Goal: Task Accomplishment & Management: Manage account settings

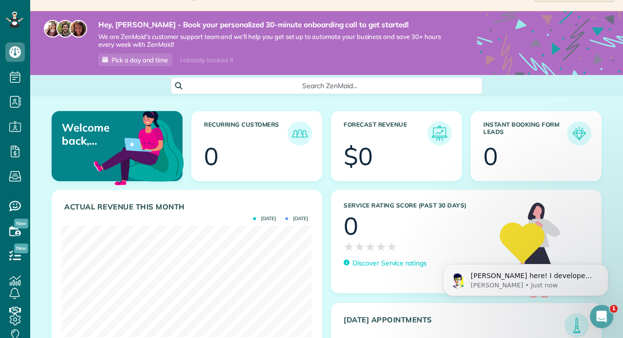
scroll to position [22, 0]
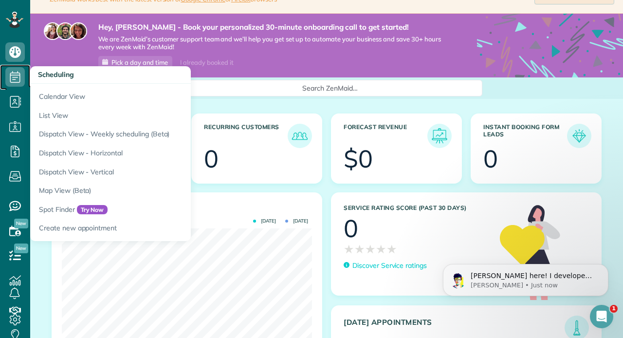
click at [14, 87] on span "Scheduling" at bounding box center [14, 87] width 19 height 0
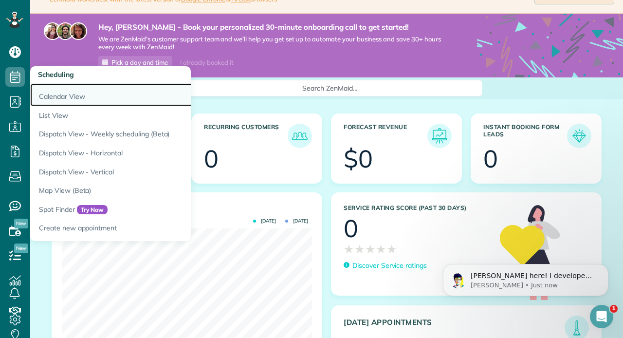
click at [55, 94] on link "Calendar View" at bounding box center [151, 95] width 243 height 22
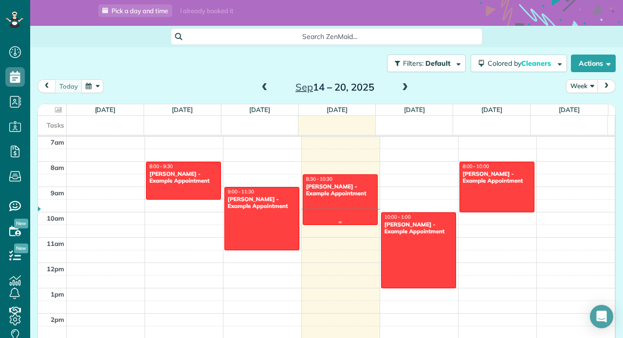
scroll to position [72, 0]
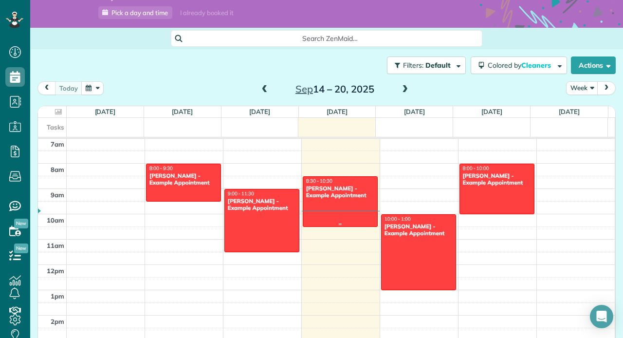
click at [345, 197] on div "[PERSON_NAME] - Example Appointment" at bounding box center [340, 192] width 69 height 14
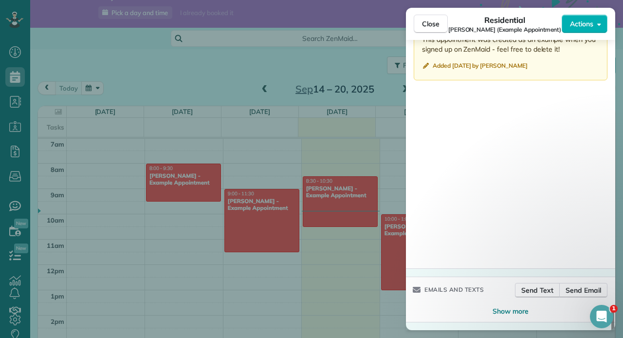
scroll to position [868, 0]
click at [438, 35] on div "Close Residential Sharon Tinberg (Example Appointment) Actions" at bounding box center [510, 24] width 209 height 32
click at [433, 29] on button "Close" at bounding box center [431, 24] width 34 height 18
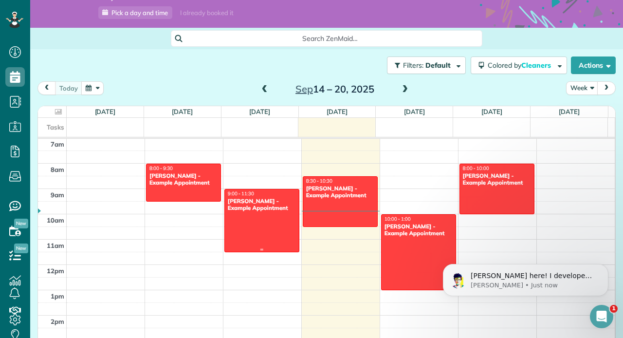
click at [263, 232] on div at bounding box center [262, 220] width 74 height 62
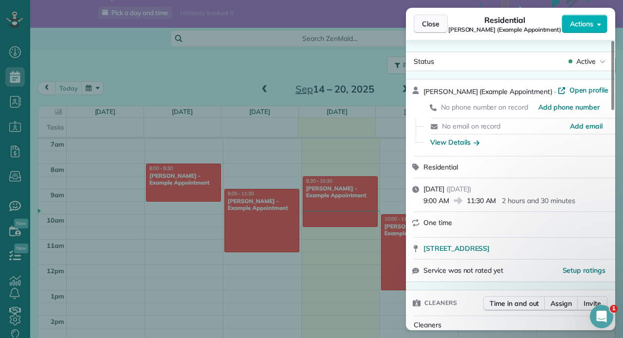
click at [421, 20] on button "Close" at bounding box center [431, 24] width 34 height 18
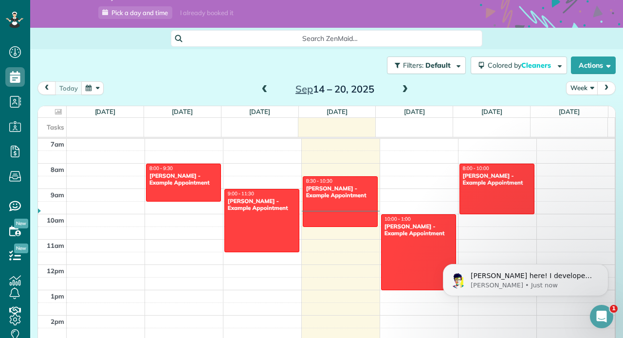
click at [526, 37] on div "Search ZenMaid…" at bounding box center [326, 38] width 593 height 17
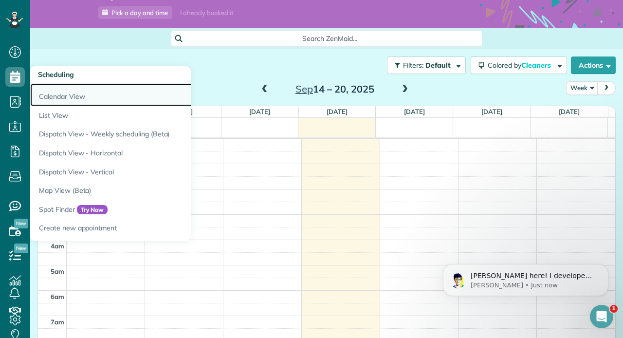
click at [55, 98] on link "Calendar View" at bounding box center [151, 95] width 243 height 22
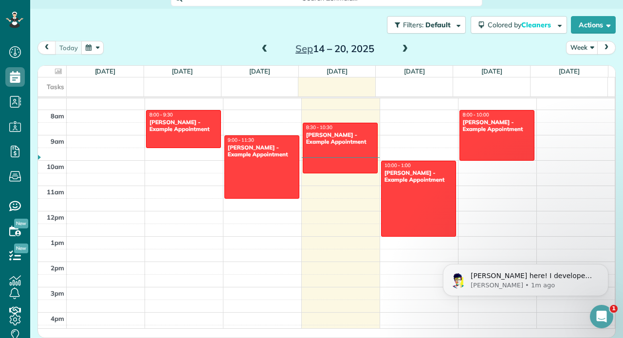
scroll to position [190, 0]
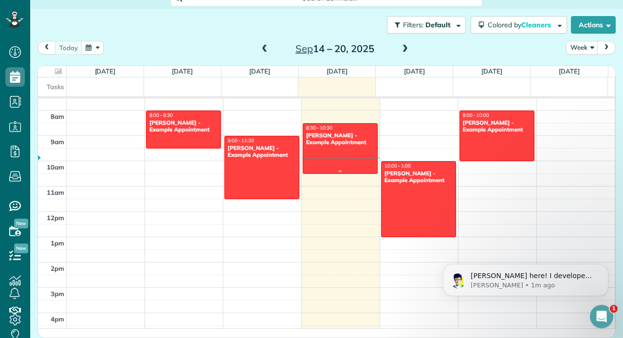
click at [346, 150] on div at bounding box center [340, 149] width 74 height 50
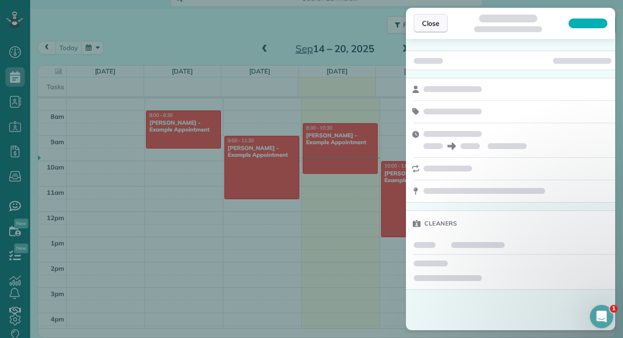
click at [430, 19] on span "Close" at bounding box center [431, 23] width 18 height 10
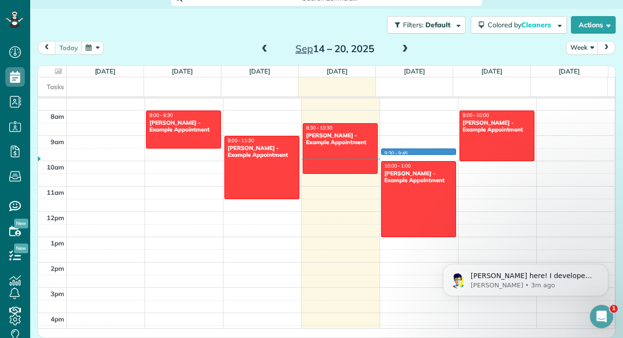
click at [406, 149] on div "12am 1am 2am 3am 4am 5am 6am 7am 8am 9am 10am 11am 12pm 1pm 2pm 3pm 4pm 5pm 6pm…" at bounding box center [326, 211] width 577 height 607
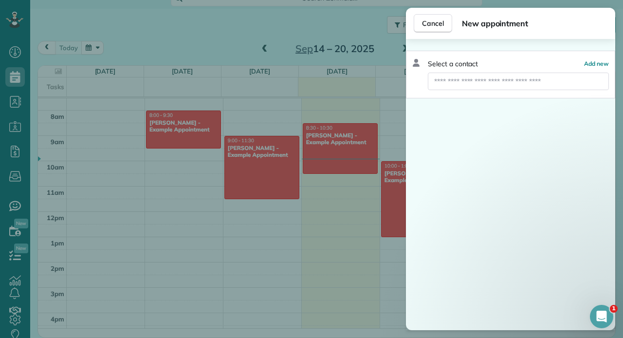
click at [406, 147] on div "Select a contact Add new" at bounding box center [510, 184] width 209 height 291
click at [402, 151] on div "Cancel New appointment Select a contact Add new" at bounding box center [311, 169] width 623 height 338
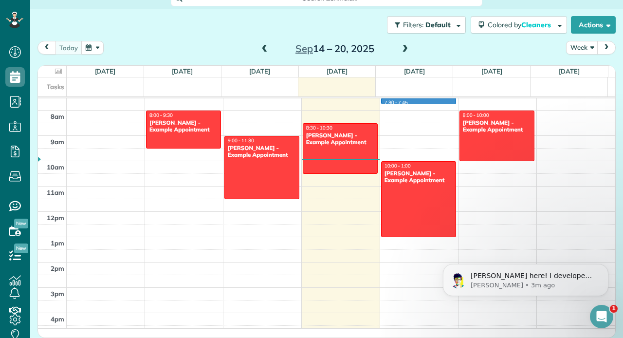
click at [402, 101] on div "12am 1am 2am 3am 4am 5am 6am 7am 8am 9am 10am 11am 12pm 1pm 2pm 3pm 4pm 5pm 6pm…" at bounding box center [326, 211] width 577 height 607
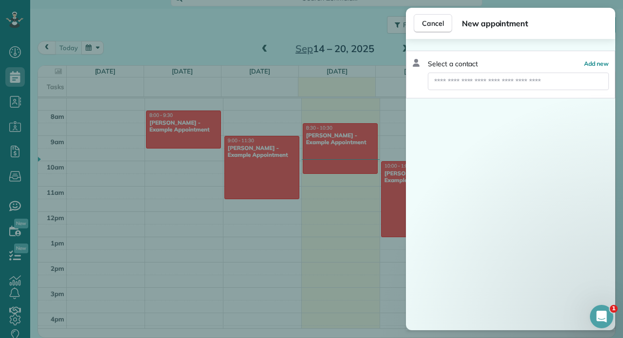
click at [437, 55] on div "Select a contact Add new" at bounding box center [510, 75] width 209 height 48
click at [436, 23] on span "Cancel" at bounding box center [433, 23] width 22 height 10
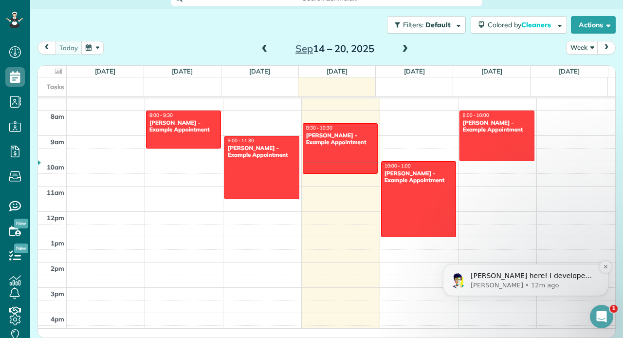
click at [495, 285] on p "Alexandre • 12m ago" at bounding box center [534, 285] width 126 height 9
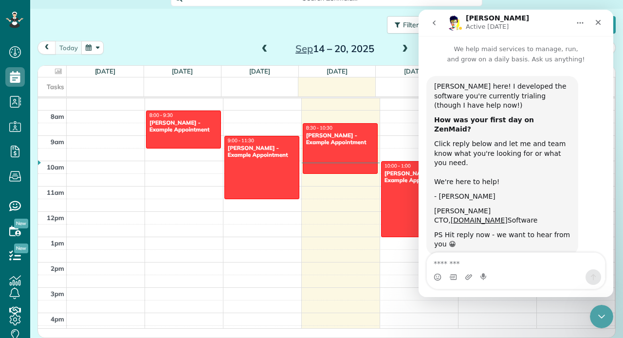
scroll to position [3, 0]
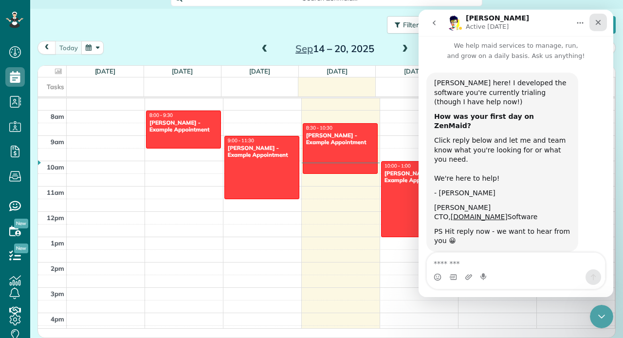
click at [603, 23] on div "Close" at bounding box center [598, 23] width 18 height 18
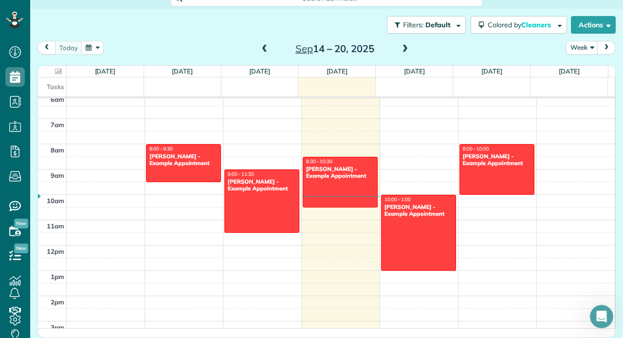
scroll to position [158, 0]
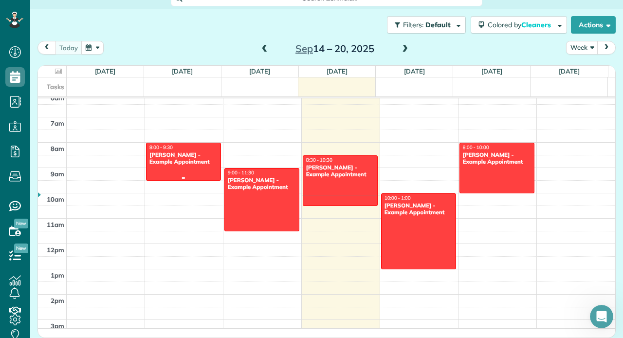
click at [174, 159] on div "Debbie Sardone - Example Appointment" at bounding box center [183, 158] width 69 height 14
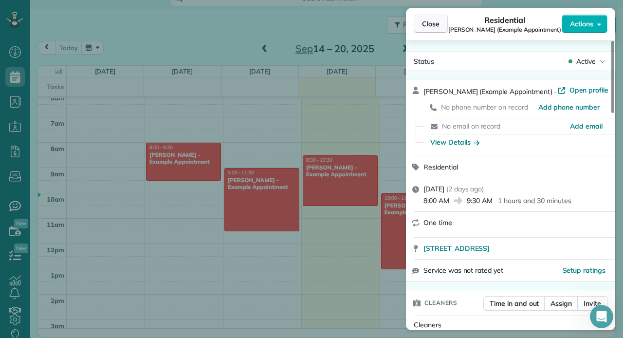
click at [443, 28] on button "Close" at bounding box center [431, 24] width 34 height 18
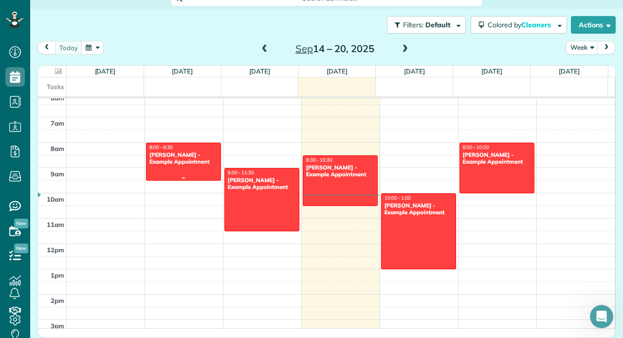
click at [163, 152] on div "Debbie Sardone - Example Appointment" at bounding box center [183, 158] width 69 height 14
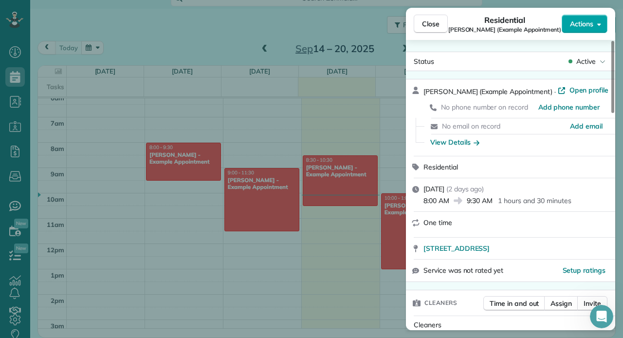
click at [581, 26] on span "Actions" at bounding box center [581, 24] width 23 height 10
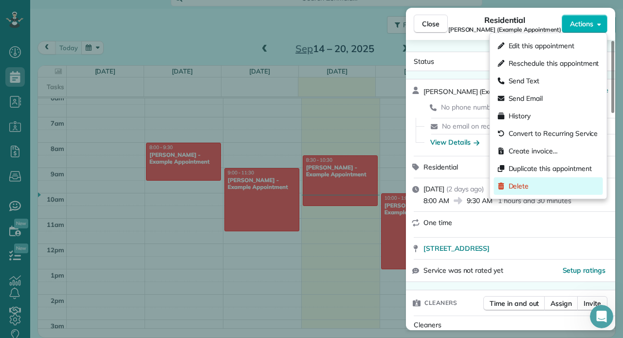
click at [517, 183] on span "Delete" at bounding box center [519, 186] width 20 height 10
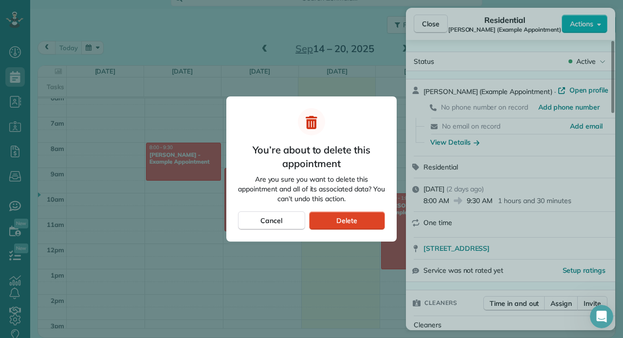
click at [372, 220] on div "Delete" at bounding box center [347, 220] width 76 height 18
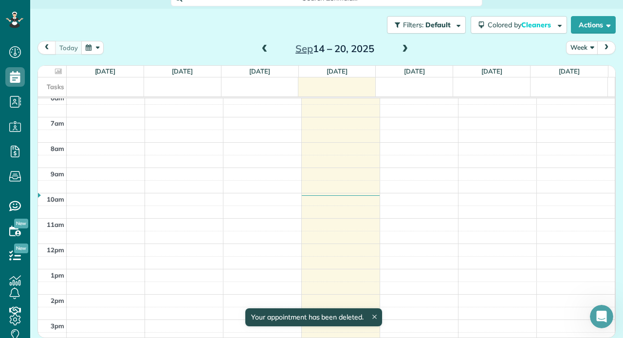
scroll to position [111, 0]
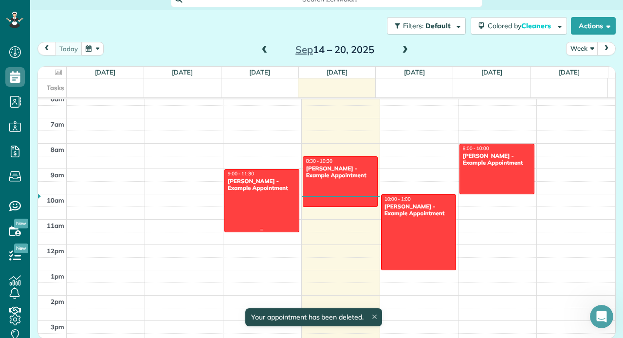
click at [261, 193] on div at bounding box center [262, 200] width 74 height 62
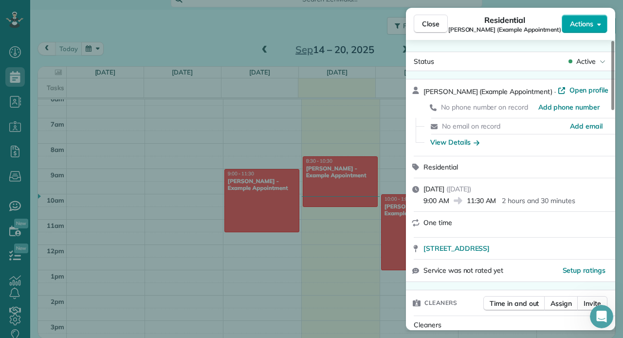
click at [589, 25] on span "Actions" at bounding box center [581, 24] width 23 height 10
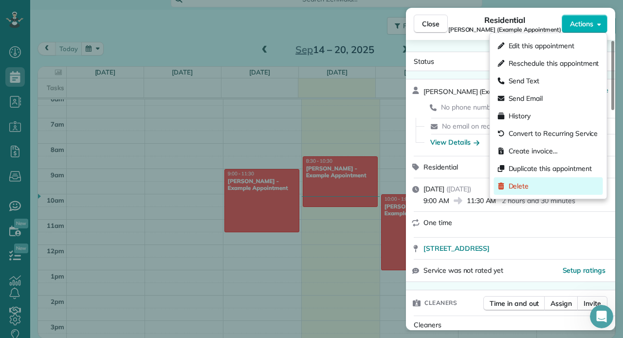
click at [569, 185] on div "Delete" at bounding box center [548, 186] width 109 height 18
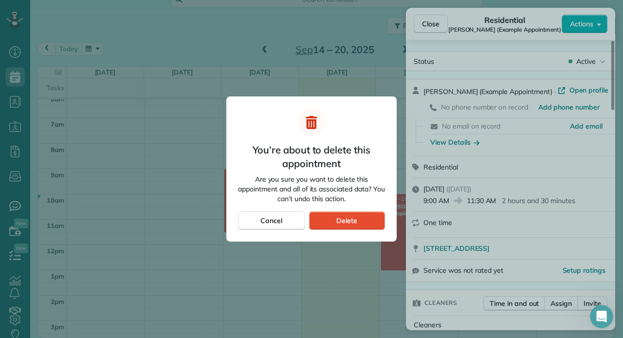
click at [365, 206] on div "You’re about to delete this appointment Are you sure you want to delete this ap…" at bounding box center [311, 168] width 170 height 145
click at [361, 221] on div "Delete" at bounding box center [347, 220] width 76 height 18
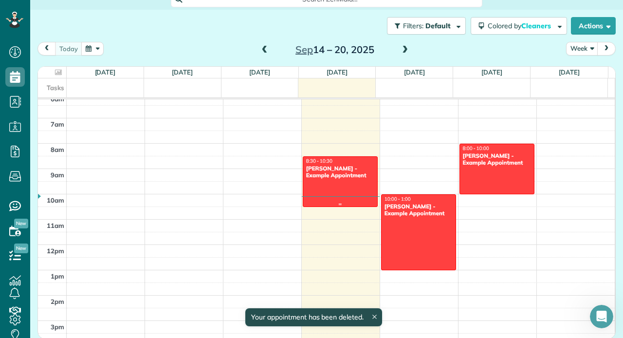
click at [353, 165] on div "Sharon Tinberg - Example Appointment" at bounding box center [340, 172] width 69 height 14
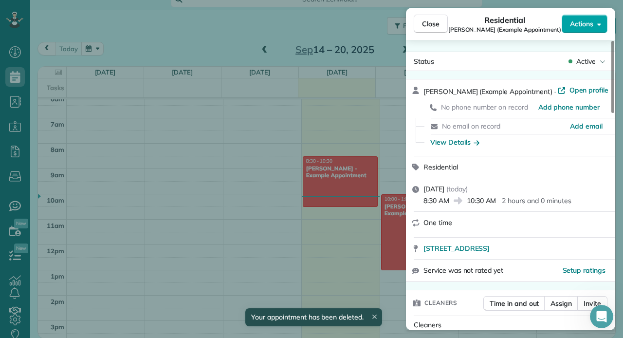
click at [593, 27] on button "Actions" at bounding box center [585, 24] width 46 height 18
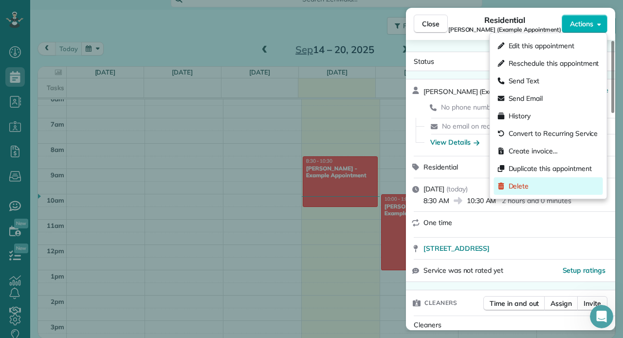
click at [561, 179] on div "Delete" at bounding box center [548, 186] width 109 height 18
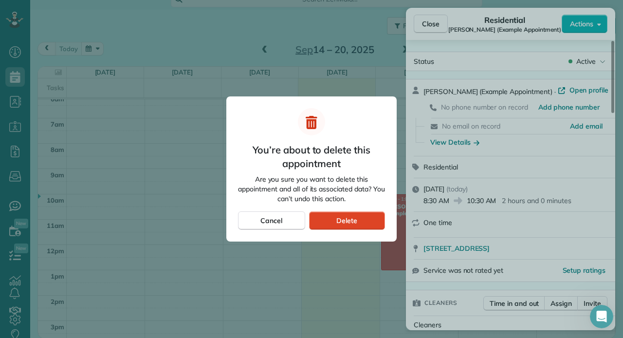
click at [363, 219] on div "Delete" at bounding box center [347, 220] width 76 height 18
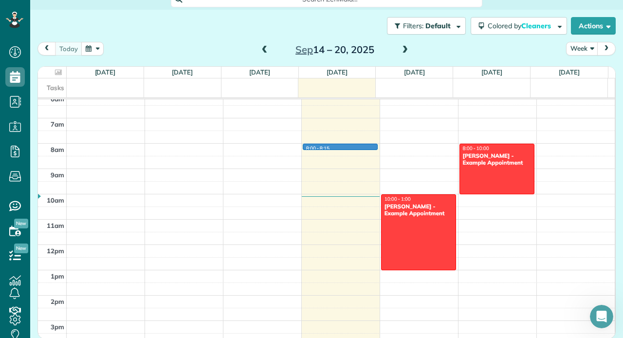
click at [302, 148] on div "12am 1am 2am 3am 4am 5am 6am 7am 8am 9am 10am 11am 12pm 1pm 2pm 3pm 4pm 5pm 6pm…" at bounding box center [326, 244] width 577 height 607
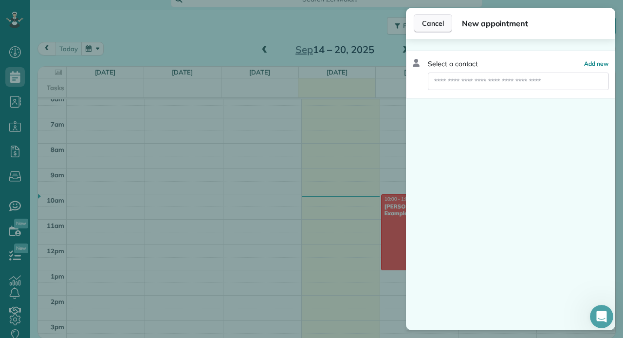
click at [432, 27] on span "Cancel" at bounding box center [433, 23] width 22 height 10
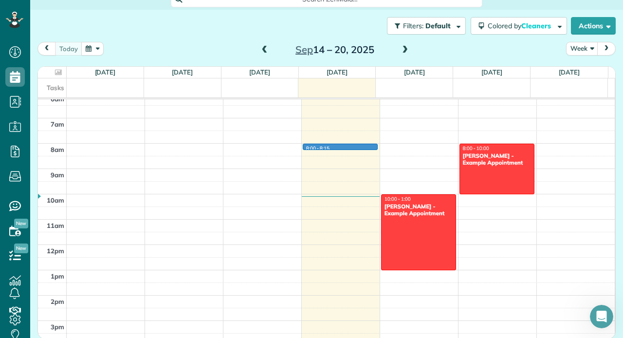
drag, startPoint x: 300, startPoint y: 149, endPoint x: 321, endPoint y: 144, distance: 21.5
click at [321, 144] on div "12am 1am 2am 3am 4am 5am 6am 7am 8am 9am 10am 11am 12pm 1pm 2pm 3pm 4pm 5pm 6pm…" at bounding box center [326, 244] width 577 height 607
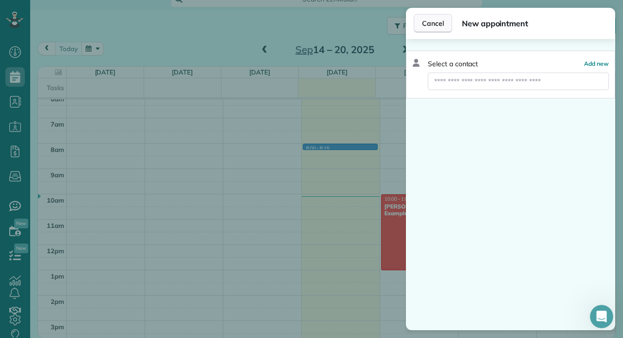
click at [449, 25] on button "Cancel" at bounding box center [433, 23] width 38 height 18
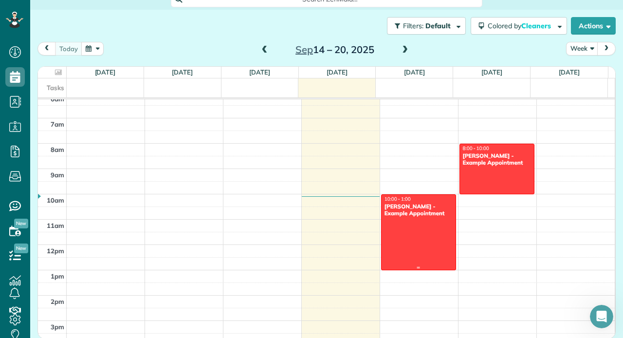
click at [408, 207] on div "Amar Ghose - Example Appointment" at bounding box center [418, 210] width 69 height 14
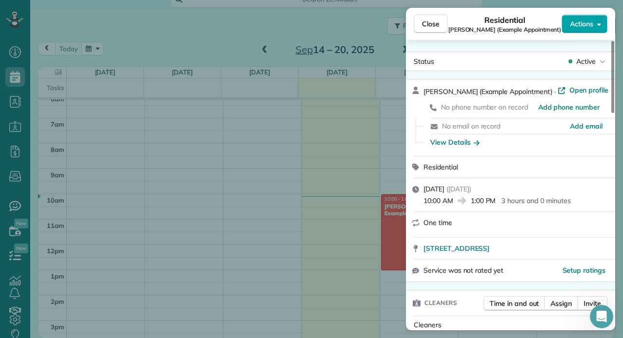
click at [582, 22] on span "Actions" at bounding box center [581, 24] width 23 height 10
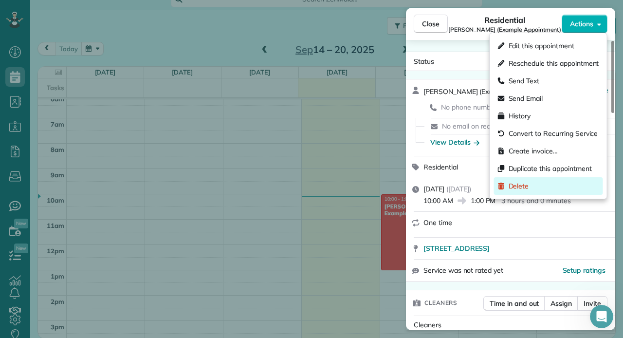
click at [528, 188] on div "Delete" at bounding box center [548, 186] width 109 height 18
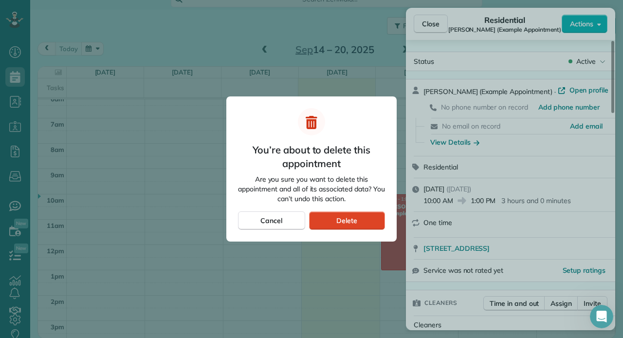
click at [366, 218] on div "Delete" at bounding box center [347, 220] width 76 height 18
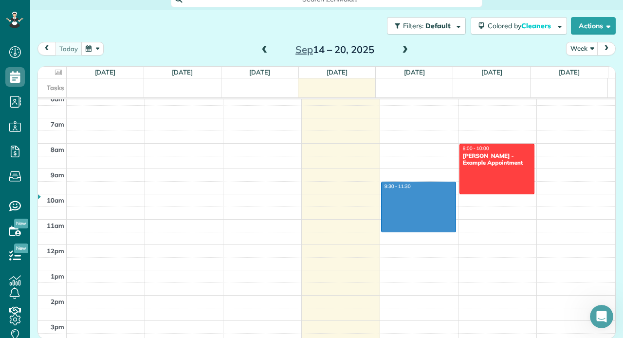
drag, startPoint x: 382, startPoint y: 187, endPoint x: 380, endPoint y: 228, distance: 41.0
click at [380, 228] on div "12am 1am 2am 3am 4am 5am 6am 7am 8am 9am 10am 11am 12pm 1pm 2pm 3pm 4pm 5pm 6pm…" at bounding box center [326, 244] width 577 height 607
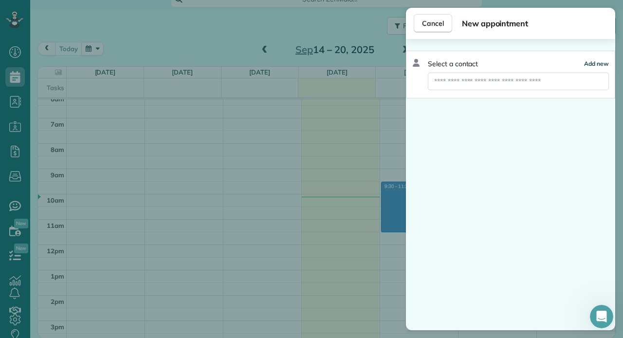
click at [602, 61] on span "Add new" at bounding box center [596, 63] width 25 height 7
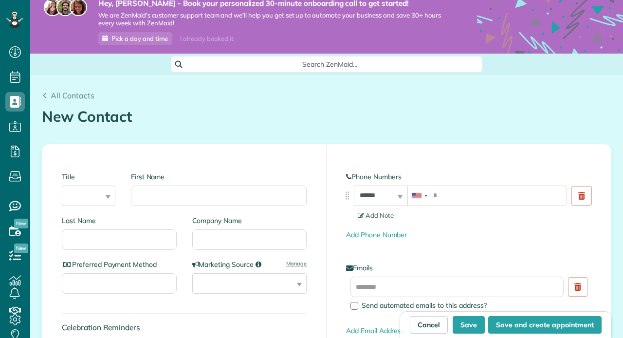
scroll to position [46, 0]
click at [84, 194] on select "*** **** *** ***" at bounding box center [89, 195] width 54 height 20
select select "****"
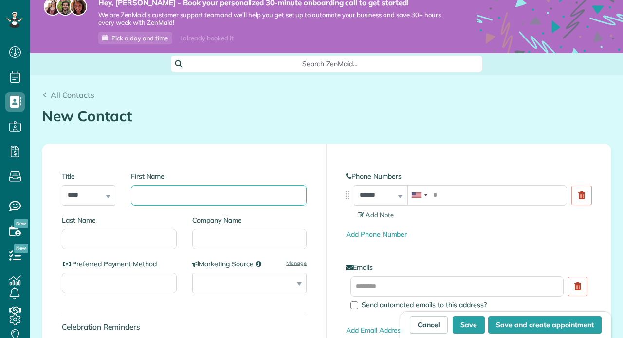
click at [161, 185] on input "First Name" at bounding box center [219, 195] width 176 height 20
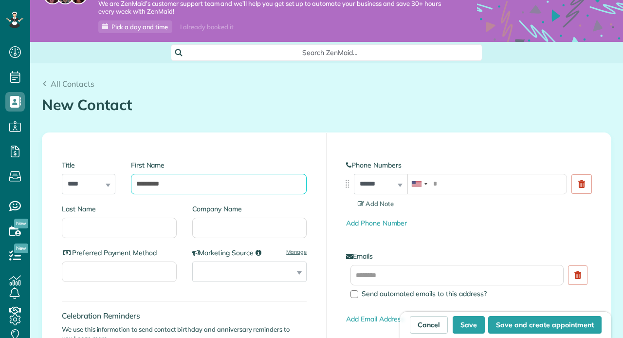
type input "********"
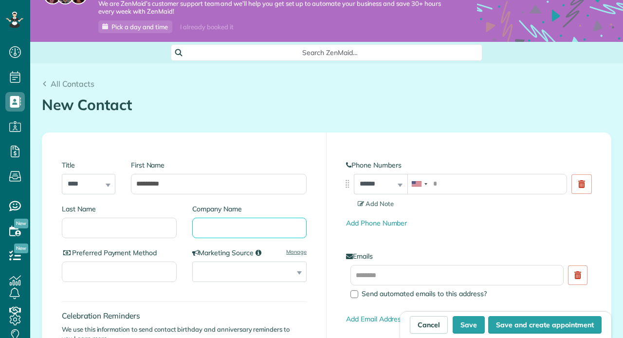
click at [219, 224] on input "Company Name" at bounding box center [249, 228] width 115 height 20
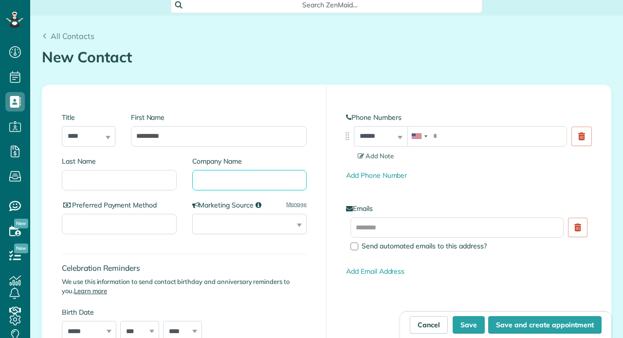
scroll to position [106, 0]
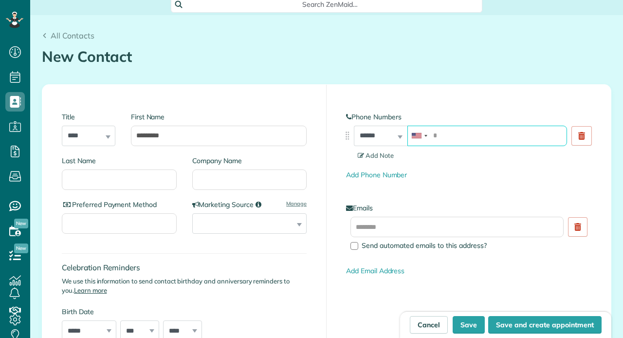
click at [479, 133] on input "tel" at bounding box center [487, 136] width 160 height 20
type input "**********"
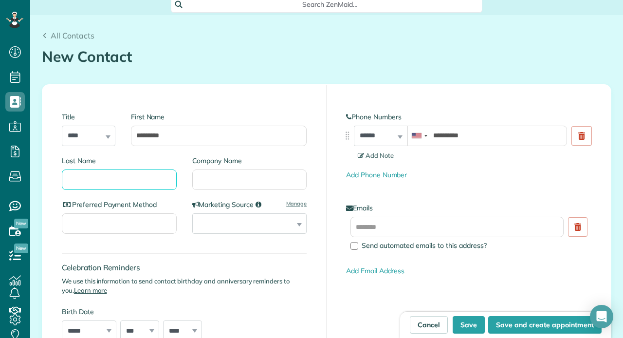
click at [144, 182] on input "Last Name" at bounding box center [119, 179] width 115 height 20
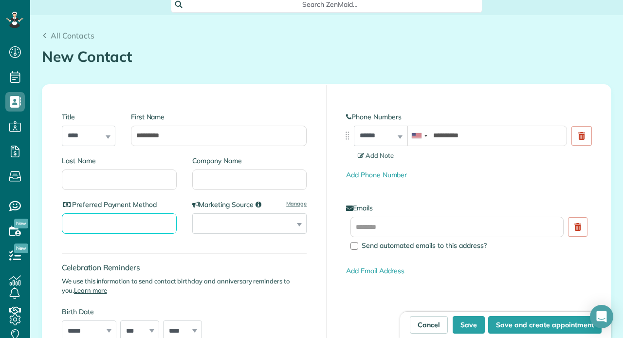
click at [131, 224] on input "Preferred Payment Method" at bounding box center [119, 223] width 115 height 20
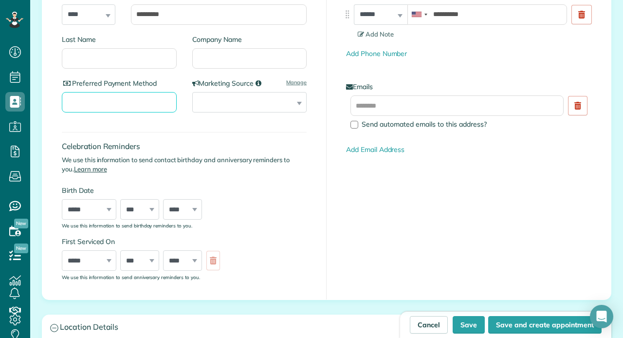
scroll to position [208, 0]
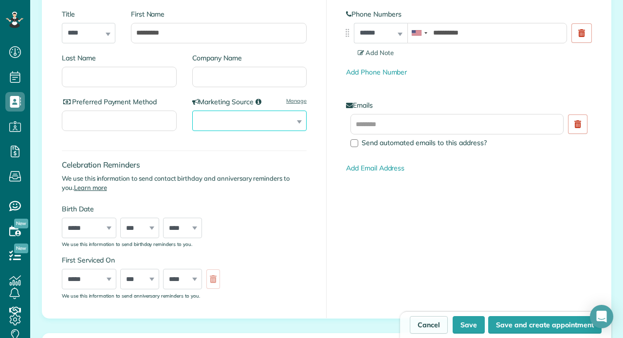
click at [283, 116] on select "**********" at bounding box center [249, 120] width 115 height 20
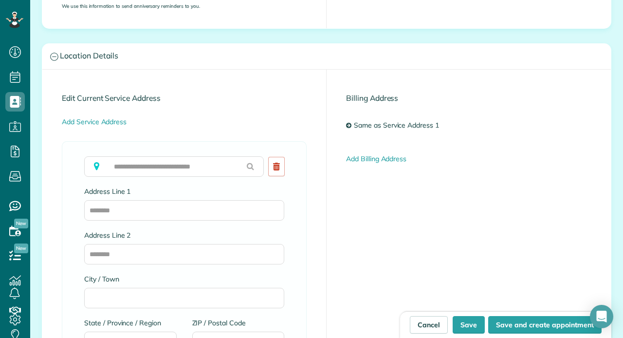
scroll to position [498, 0]
click at [194, 178] on div "To copy over, please clear field above" at bounding box center [175, 171] width 183 height 30
click at [196, 161] on input "text" at bounding box center [174, 166] width 180 height 20
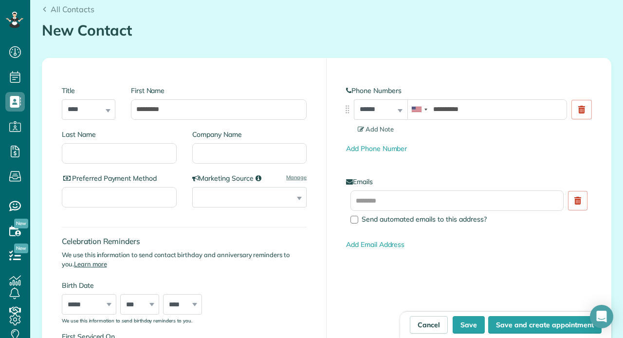
scroll to position [124, 0]
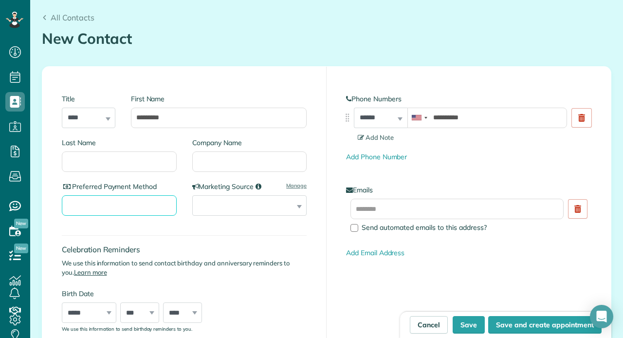
click at [95, 204] on input "Preferred Payment Method" at bounding box center [119, 205] width 115 height 20
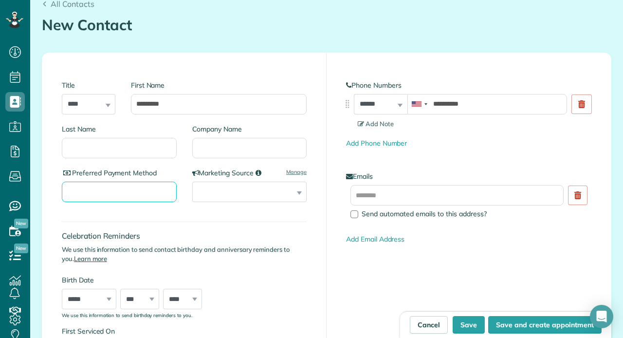
scroll to position [138, 0]
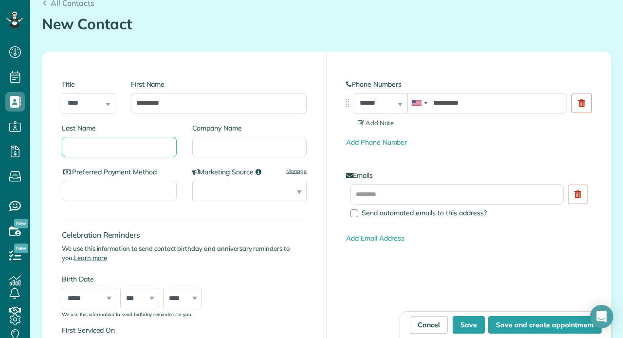
click at [140, 155] on input "Last Name" at bounding box center [119, 147] width 115 height 20
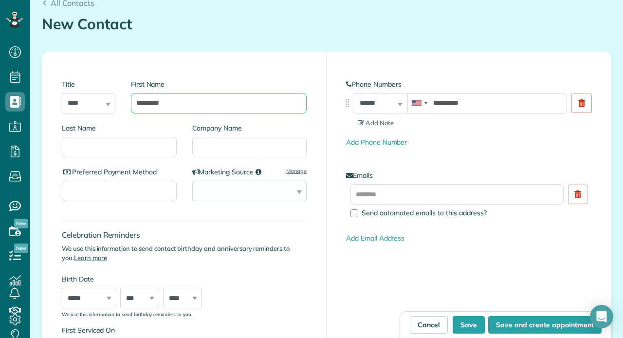
click at [170, 97] on input "********" at bounding box center [219, 103] width 176 height 20
click at [174, 103] on input "********" at bounding box center [219, 103] width 176 height 20
type input "*********"
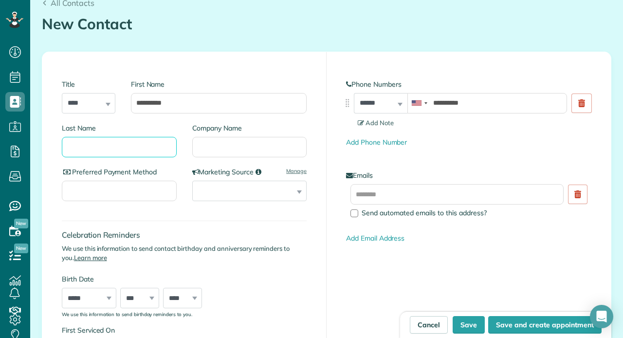
click at [139, 146] on input "Last Name" at bounding box center [119, 147] width 115 height 20
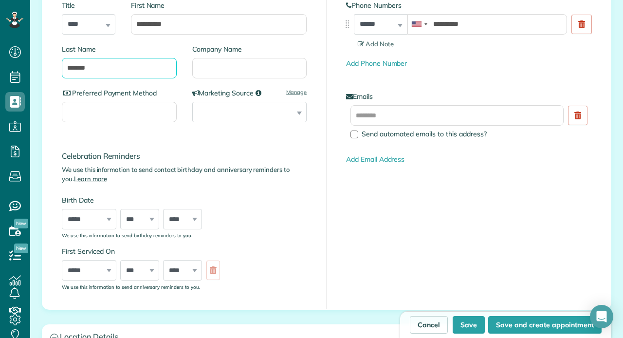
scroll to position [238, 0]
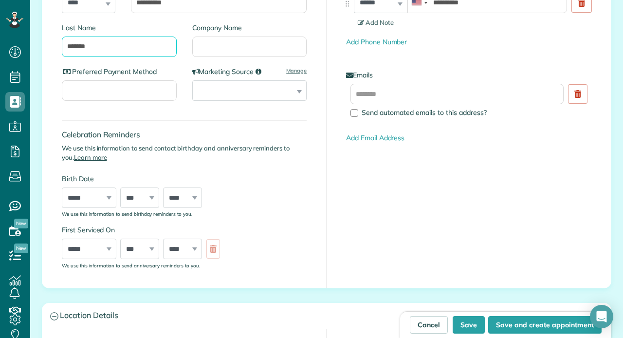
type input "*******"
click at [80, 195] on select "***** ******* ******** ***** ***** *** **** **** ****** ********* ******* *****…" at bounding box center [89, 197] width 55 height 20
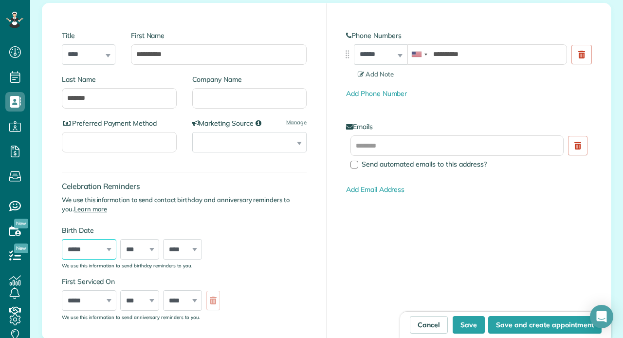
scroll to position [186, 0]
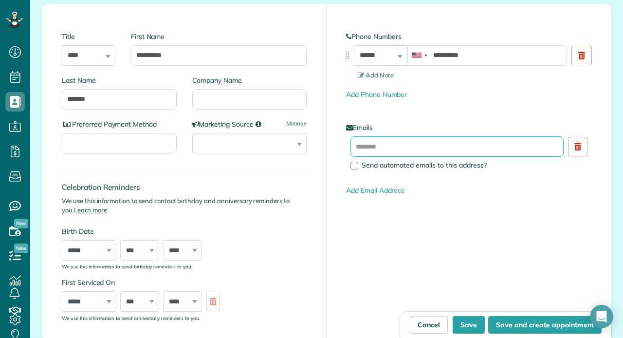
click at [433, 147] on input "text" at bounding box center [456, 146] width 213 height 20
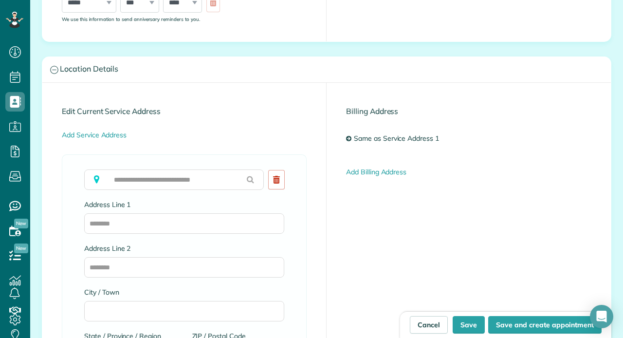
scroll to position [490, 0]
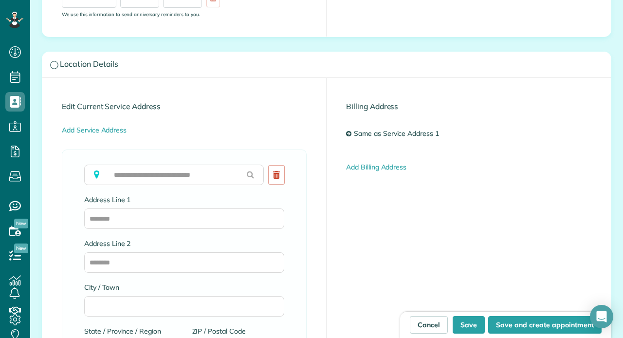
type input "**********"
click at [201, 174] on input "text" at bounding box center [174, 174] width 180 height 20
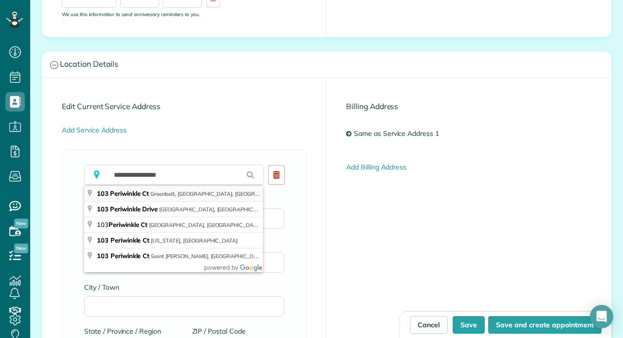
type input "**********"
type input "*********"
type input "**"
type input "*****"
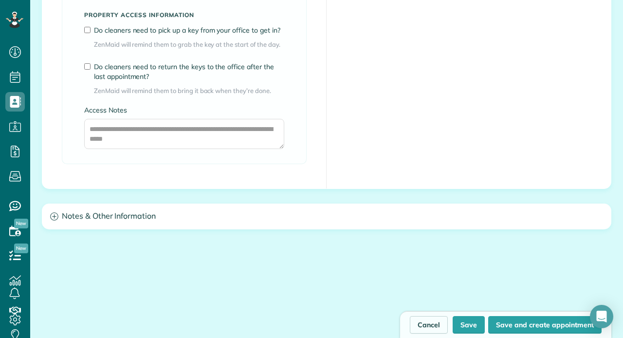
scroll to position [854, 0]
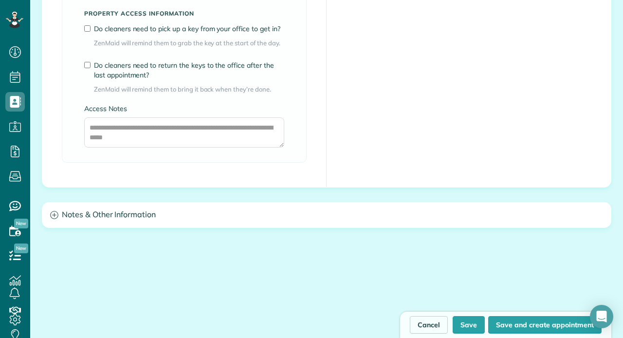
click at [136, 227] on div "Notes & Other Information" at bounding box center [326, 214] width 568 height 25
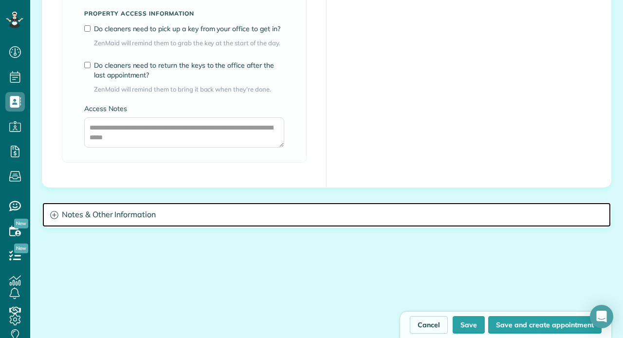
click at [132, 221] on h3 "Notes & Other Information" at bounding box center [326, 214] width 568 height 25
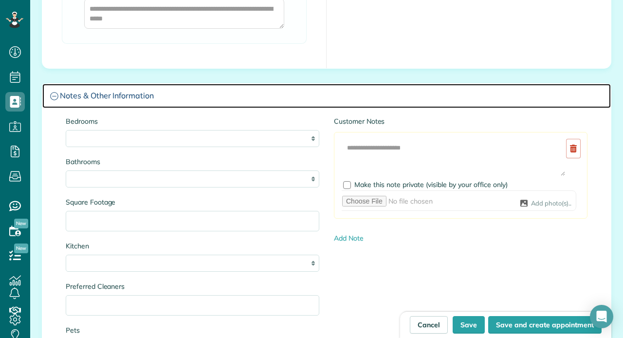
scroll to position [974, 0]
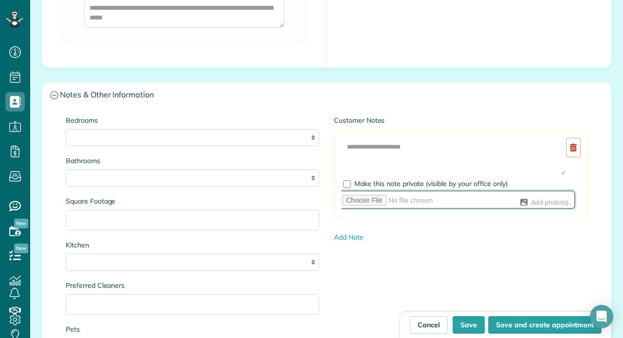
click at [383, 190] on input "file" at bounding box center [456, 199] width 239 height 20
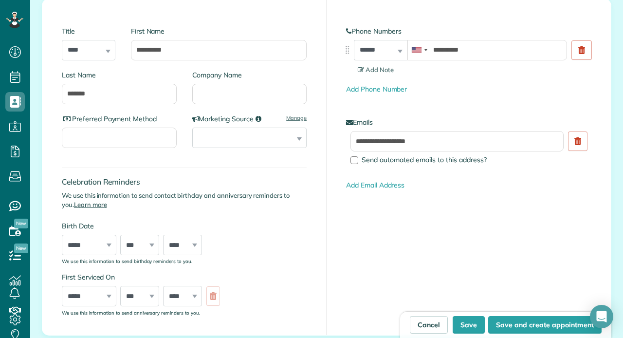
scroll to position [192, 0]
click at [167, 125] on div "Preferred Payment Method" at bounding box center [123, 135] width 123 height 44
click at [163, 130] on input "Preferred Payment Method" at bounding box center [119, 137] width 115 height 20
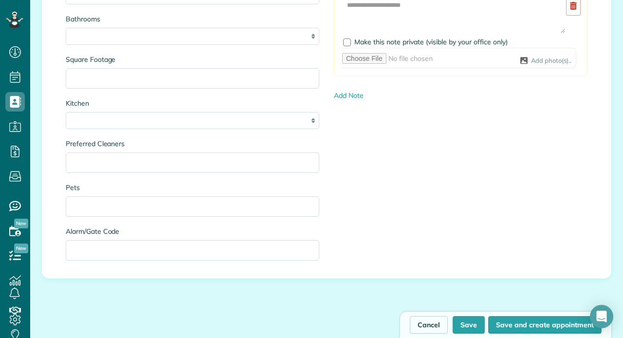
scroll to position [1116, 0]
click at [526, 327] on button "Save and create appointment" at bounding box center [544, 325] width 113 height 18
type input "**********"
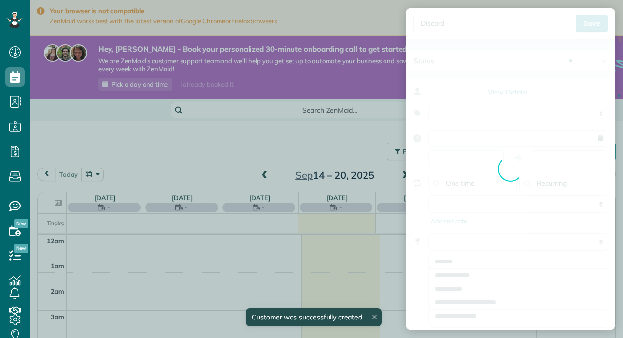
type input "**********"
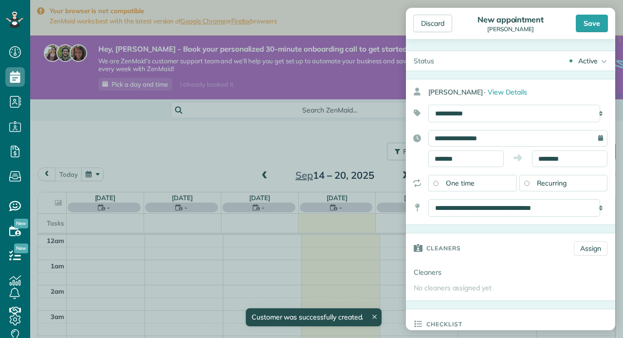
scroll to position [178, 0]
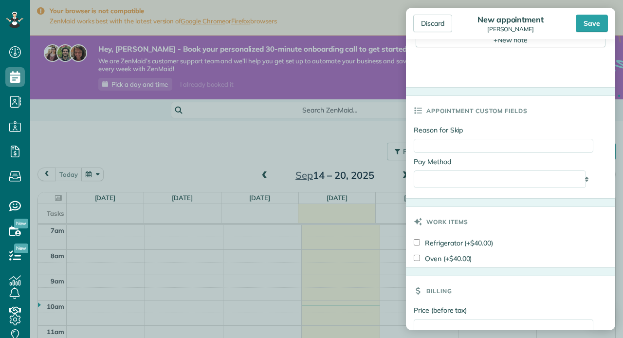
scroll to position [429, 0]
click at [521, 177] on select "**********" at bounding box center [500, 179] width 172 height 18
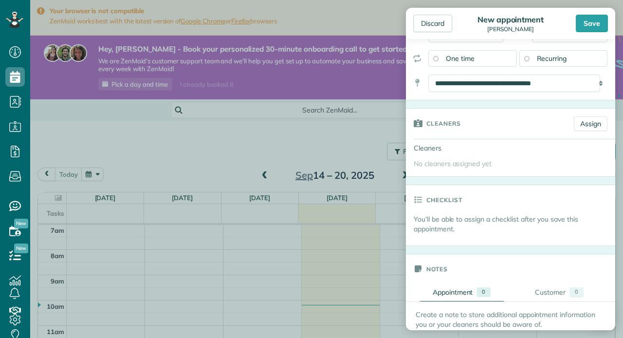
scroll to position [125, 0]
click at [581, 120] on link "Assign" at bounding box center [591, 123] width 34 height 15
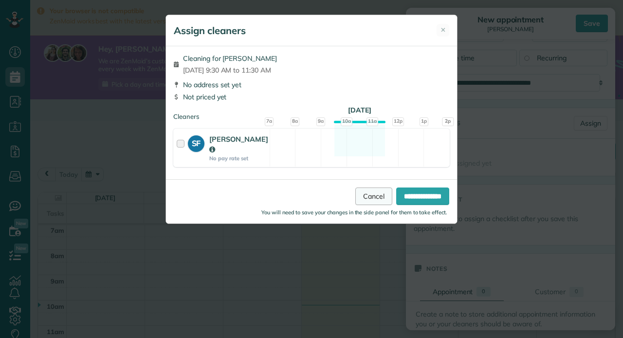
click at [366, 191] on link "Cancel" at bounding box center [373, 196] width 37 height 18
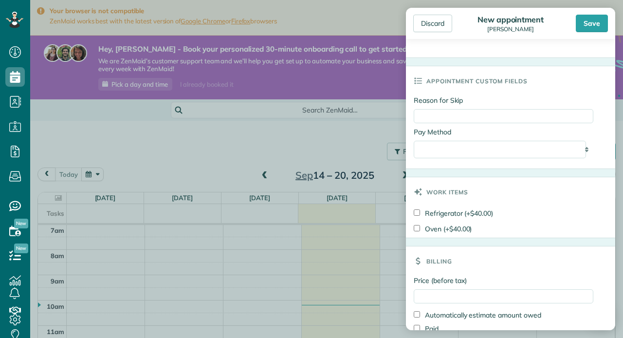
scroll to position [508, 0]
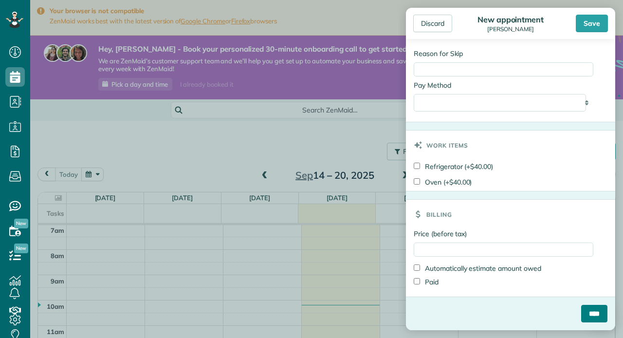
click at [581, 314] on input "****" at bounding box center [594, 314] width 26 height 18
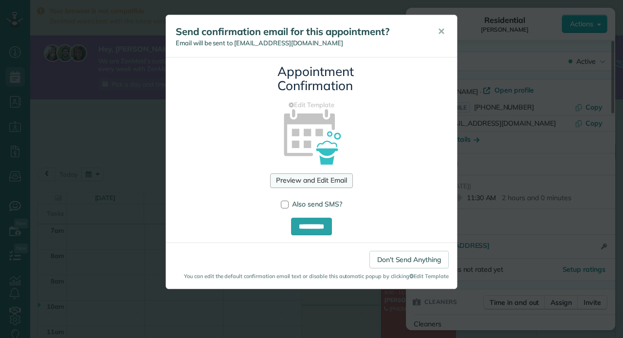
click at [301, 182] on link "Preview and Edit Email" at bounding box center [311, 180] width 82 height 15
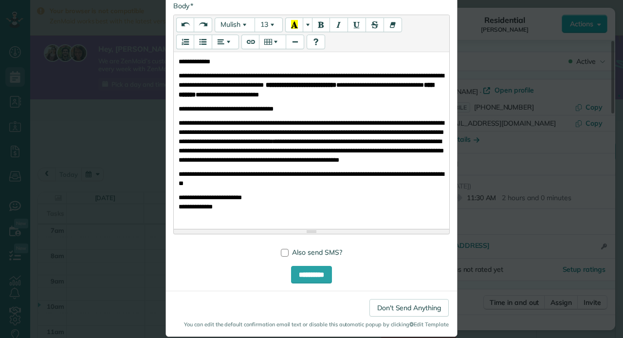
scroll to position [224, 0]
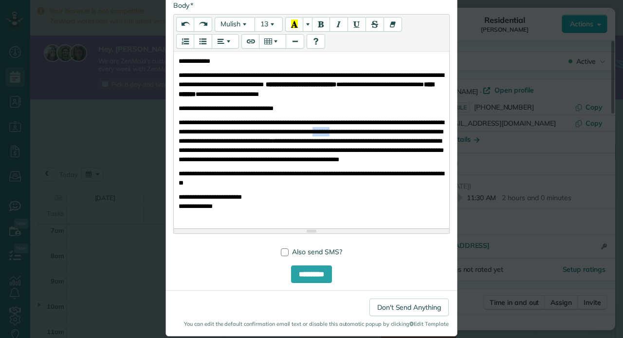
drag, startPoint x: 382, startPoint y: 133, endPoint x: 400, endPoint y: 132, distance: 17.5
click at [400, 132] on font "**********" at bounding box center [311, 140] width 265 height 43
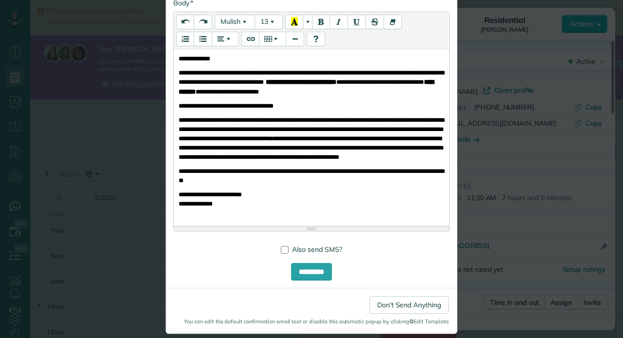
scroll to position [226, 0]
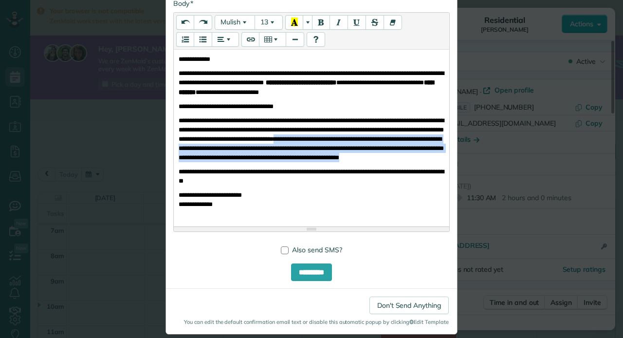
drag, startPoint x: 399, startPoint y: 139, endPoint x: 422, endPoint y: 167, distance: 36.7
click at [422, 162] on p "**********" at bounding box center [312, 139] width 266 height 46
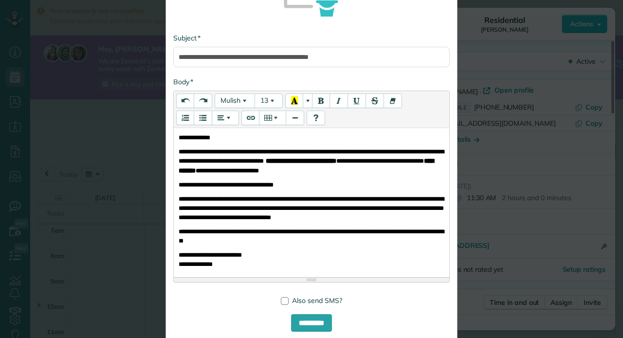
scroll to position [145, 0]
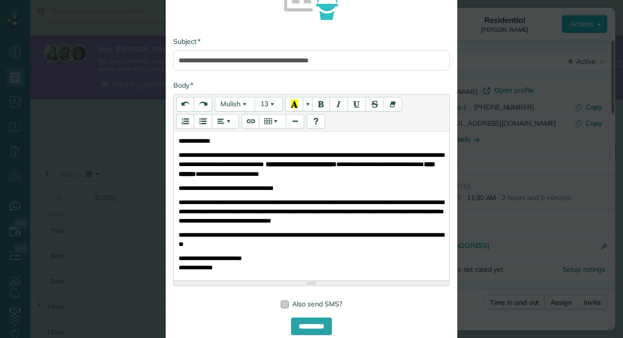
click at [295, 304] on span "Also send SMS?" at bounding box center [317, 303] width 50 height 9
click at [302, 307] on span "Also send SMS?" at bounding box center [317, 303] width 50 height 9
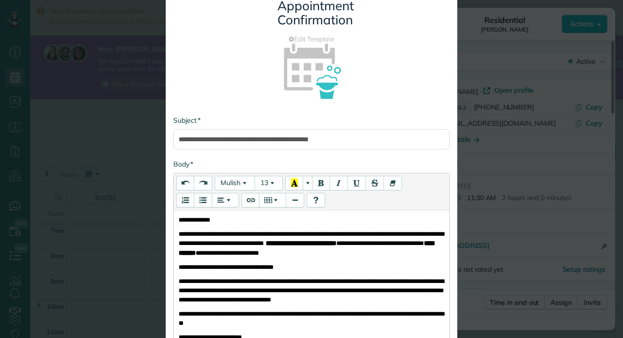
scroll to position [210, 0]
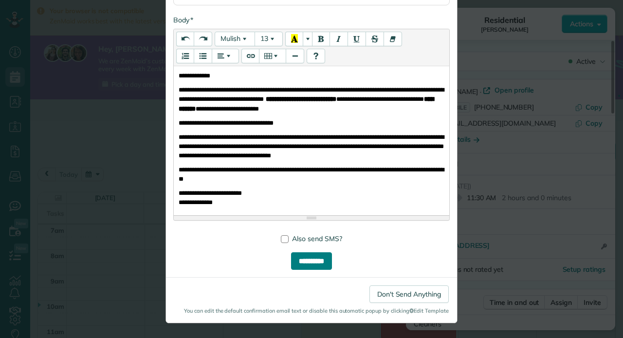
click at [323, 263] on input "**********" at bounding box center [311, 261] width 41 height 18
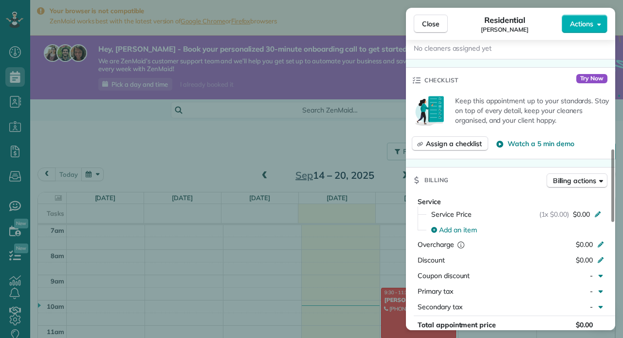
scroll to position [387, 0]
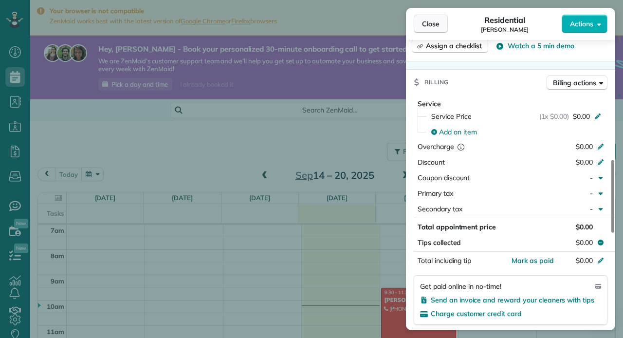
click at [434, 22] on span "Close" at bounding box center [431, 24] width 18 height 10
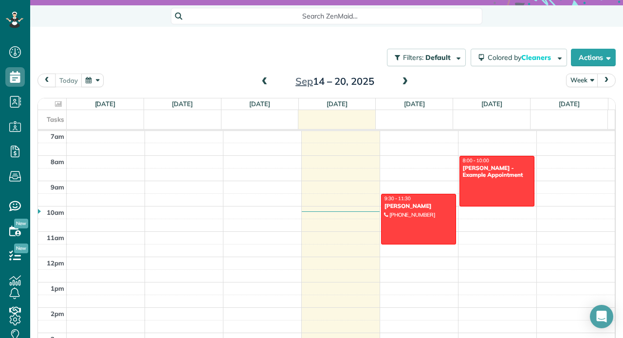
scroll to position [96, 0]
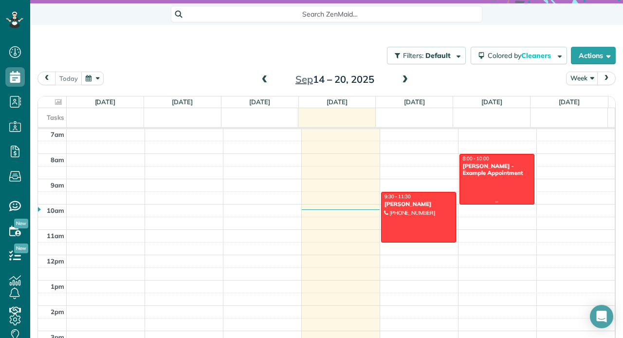
click at [483, 182] on div at bounding box center [497, 179] width 74 height 50
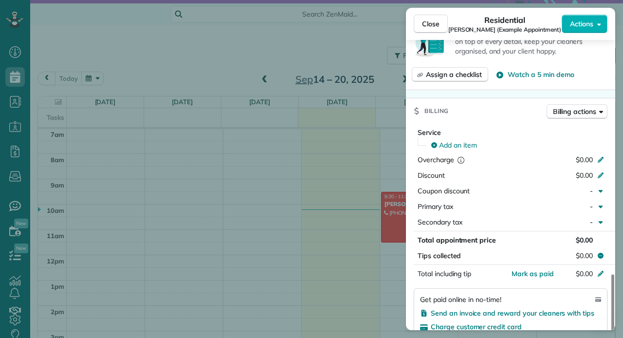
scroll to position [796, 0]
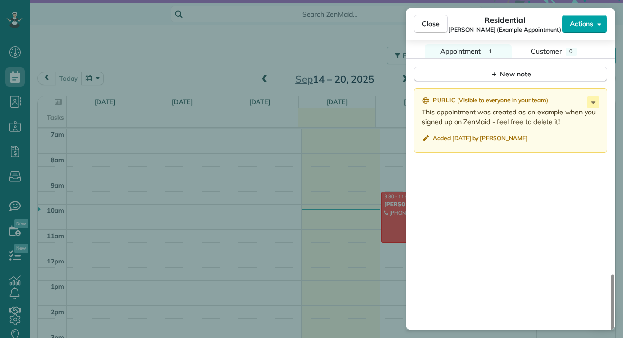
click at [589, 26] on span "Actions" at bounding box center [581, 24] width 23 height 10
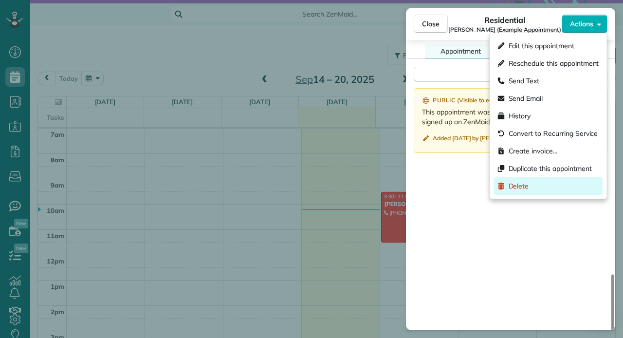
click at [542, 187] on div "Delete" at bounding box center [548, 186] width 109 height 18
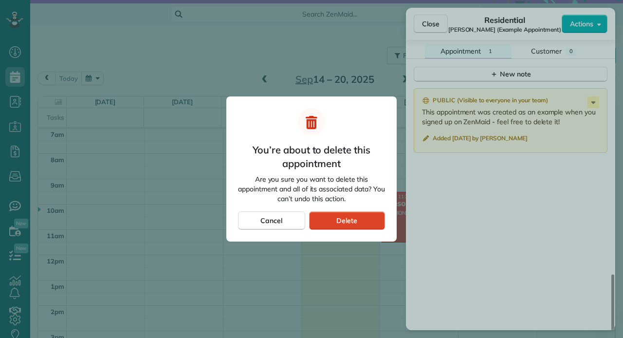
click at [372, 226] on div "Delete" at bounding box center [347, 220] width 76 height 18
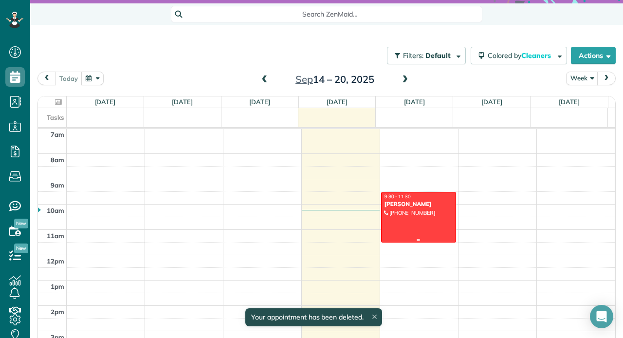
click at [421, 212] on div at bounding box center [419, 217] width 74 height 50
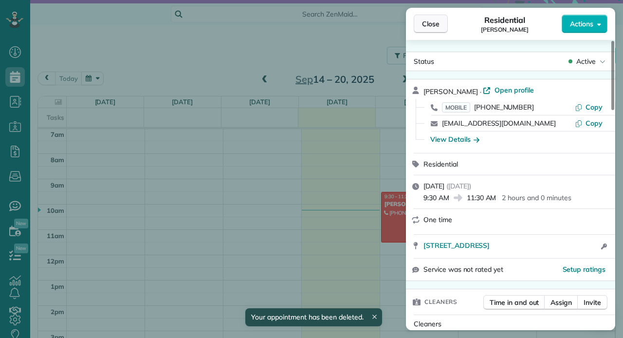
click at [435, 25] on span "Close" at bounding box center [431, 24] width 18 height 10
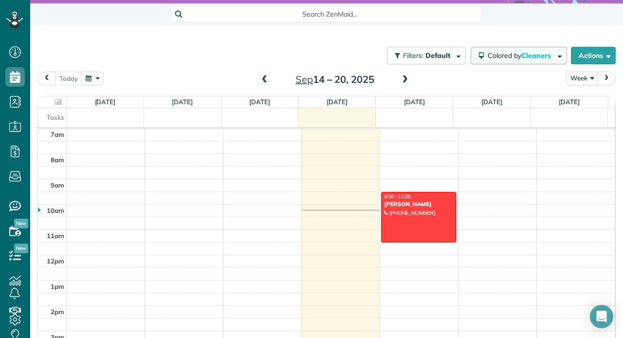
click at [539, 61] on button "Colored by Cleaners" at bounding box center [519, 56] width 96 height 18
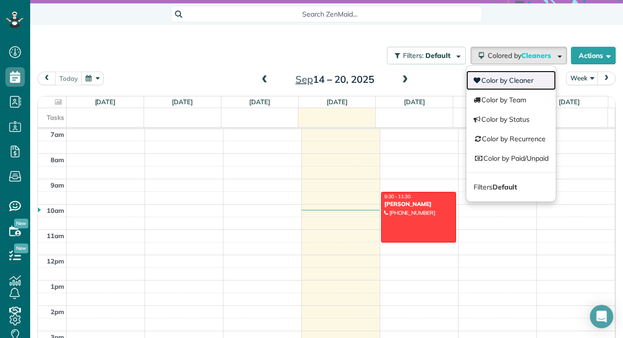
click at [532, 81] on link "Color by Cleaner" at bounding box center [511, 80] width 90 height 19
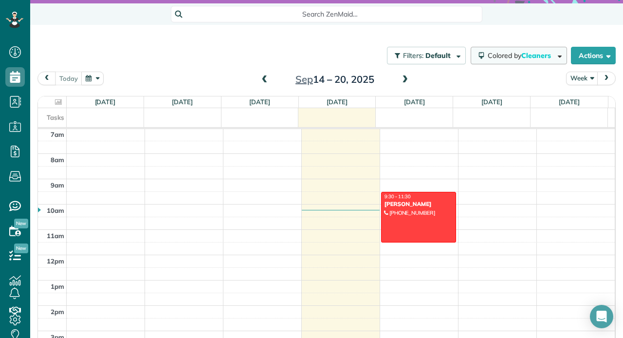
click at [537, 52] on span "Cleaners" at bounding box center [536, 55] width 31 height 9
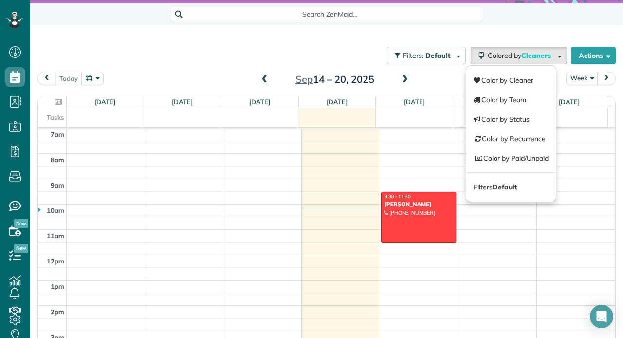
click at [438, 40] on div "Filters: Default Colored by Cleaners Color by Cleaner Color by Team Color by St…" at bounding box center [326, 55] width 593 height 32
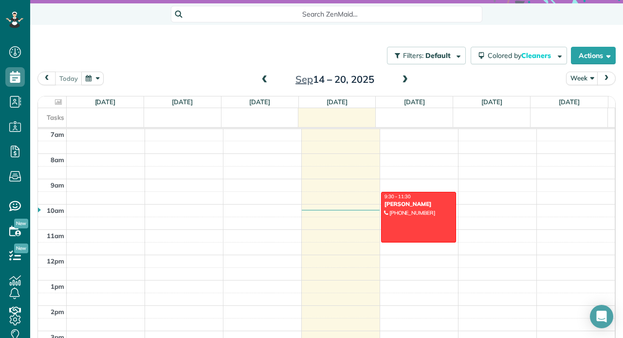
scroll to position [127, 0]
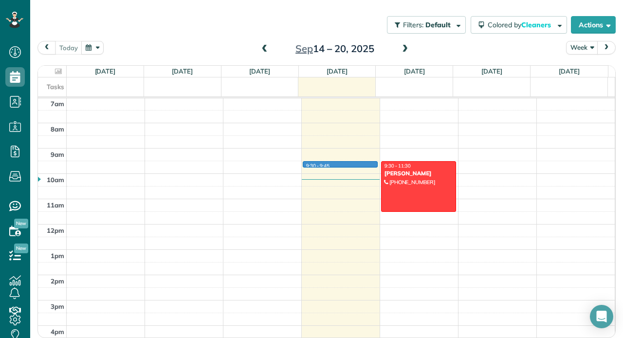
click at [374, 161] on td at bounding box center [341, 167] width 548 height 13
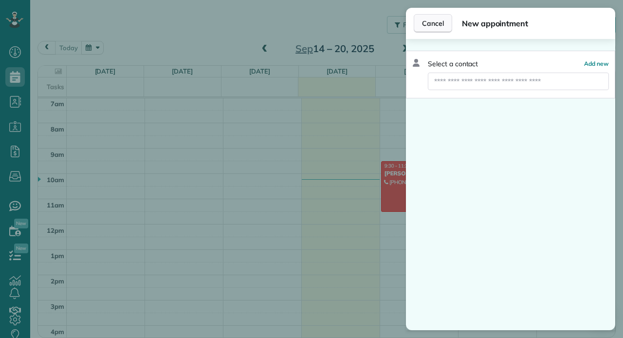
click at [450, 23] on button "Cancel" at bounding box center [433, 23] width 38 height 18
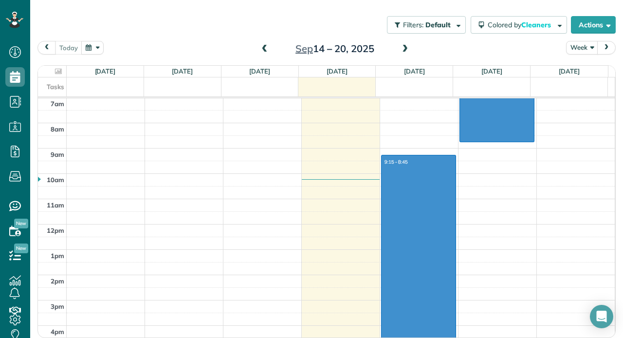
drag, startPoint x: 449, startPoint y: 159, endPoint x: 455, endPoint y: 137, distance: 23.3
click at [455, 137] on div "12am 1am 2am 3am 4am 5am 6am 7am 8am 9am 10am 11am 12pm 1pm 2pm 3pm 4pm 5pm 6pm…" at bounding box center [326, 224] width 577 height 607
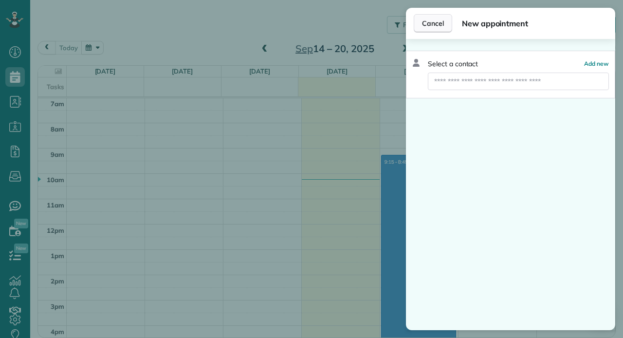
click at [444, 24] on button "Cancel" at bounding box center [433, 23] width 38 height 18
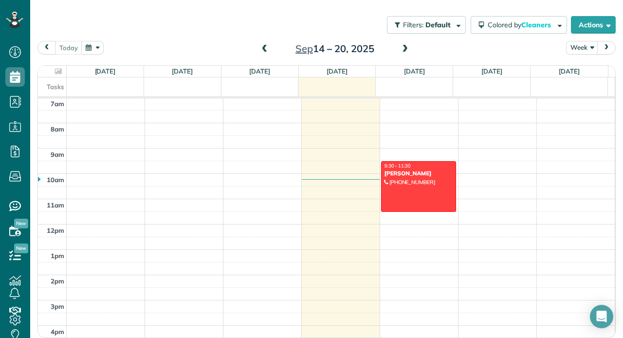
click at [503, 42] on div "today Week Sep 14 – 20, 2025" at bounding box center [326, 50] width 578 height 18
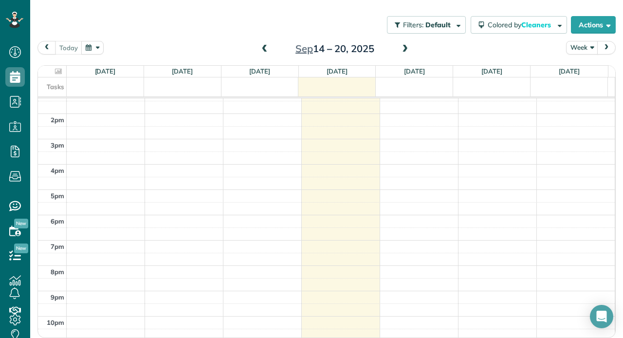
scroll to position [339, 0]
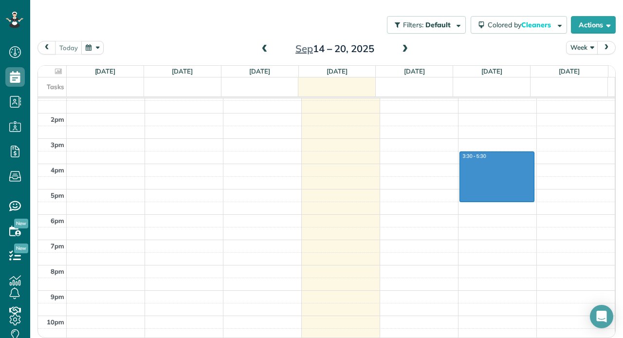
drag, startPoint x: 464, startPoint y: 154, endPoint x: 461, endPoint y: 198, distance: 43.9
click at [461, 198] on div "12am 1am 2am 3am 4am 5am 6am 7am 8am 9am 10am 11am 12pm 1pm 2pm 3pm 4pm 5pm 6pm…" at bounding box center [326, 62] width 577 height 607
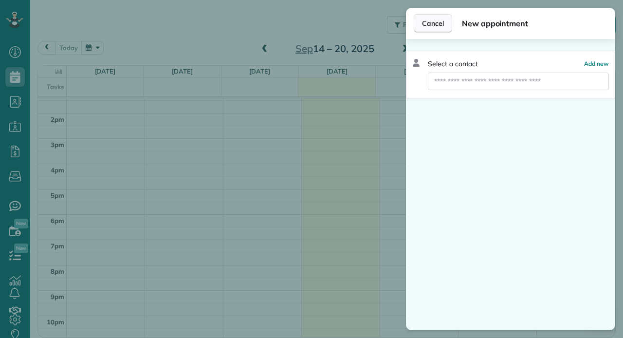
click at [423, 27] on span "Cancel" at bounding box center [433, 23] width 22 height 10
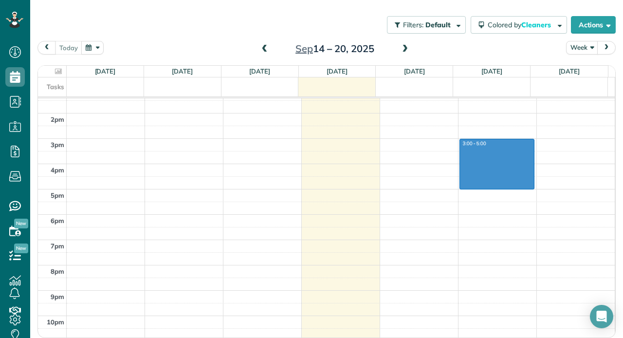
drag, startPoint x: 463, startPoint y: 140, endPoint x: 459, endPoint y: 189, distance: 49.3
click at [459, 189] on tbody "12am 1am 2am 3am 4am 5am 6am 7am 8am 9am 10am 11am 12pm 1pm 2pm 3pm 4pm 5pm 6pm…" at bounding box center [326, 62] width 577 height 607
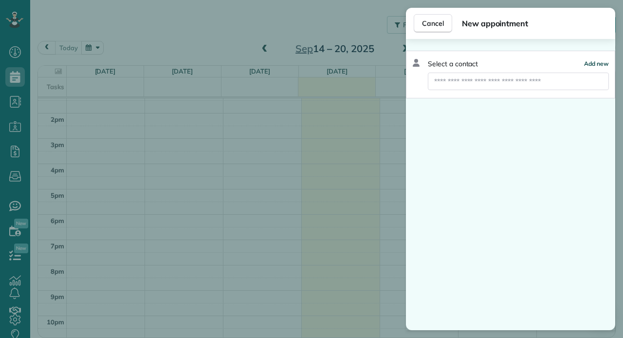
click at [605, 61] on span "Add new" at bounding box center [596, 63] width 25 height 7
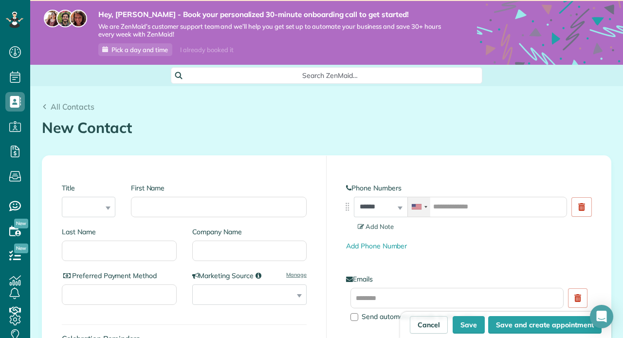
scroll to position [37, 0]
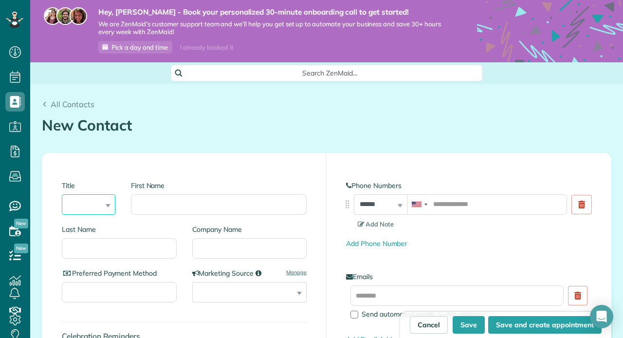
click at [90, 200] on select "*** **** *** ***" at bounding box center [89, 204] width 54 height 20
select select "****"
click at [167, 208] on input "First Name" at bounding box center [219, 204] width 176 height 20
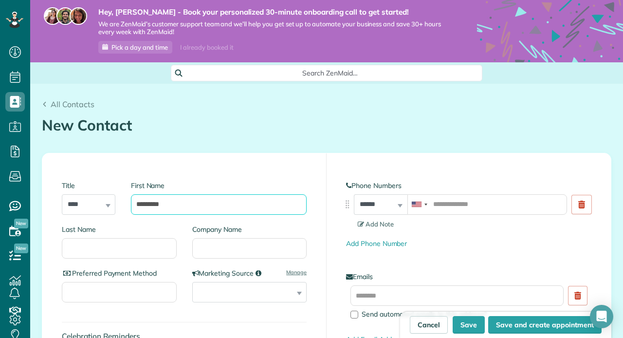
type input "********"
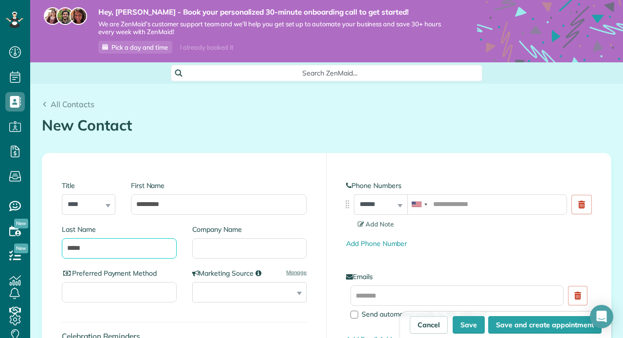
type input "*****"
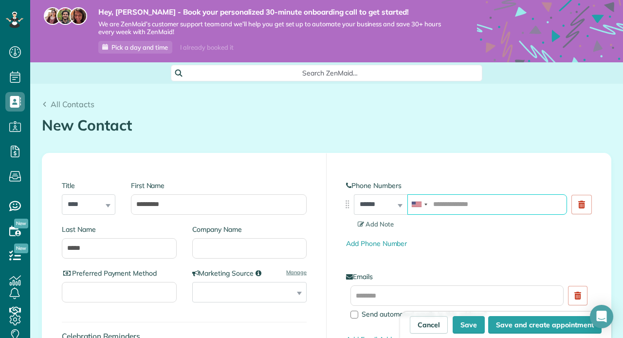
click at [442, 204] on input "tel" at bounding box center [487, 204] width 160 height 20
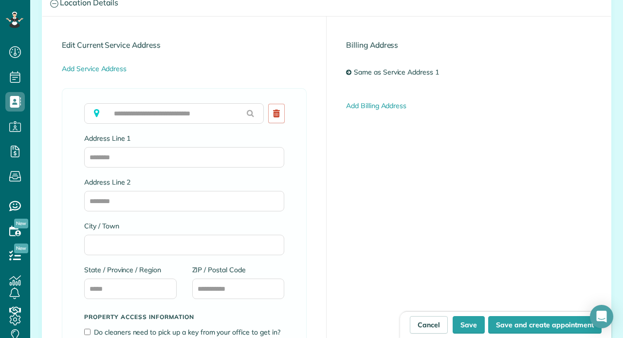
scroll to position [551, 0]
click at [159, 158] on input "Address Line 1" at bounding box center [184, 156] width 200 height 20
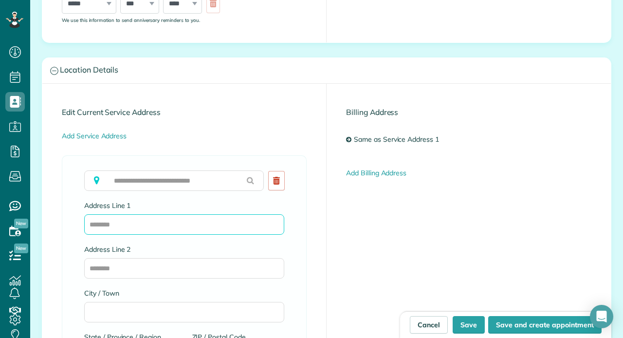
scroll to position [491, 0]
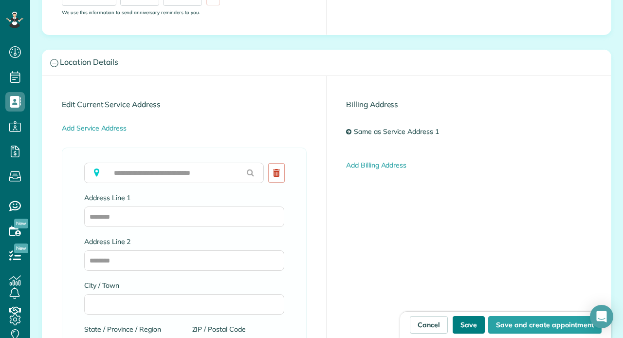
click at [465, 325] on button "Save" at bounding box center [469, 325] width 32 height 18
type input "**********"
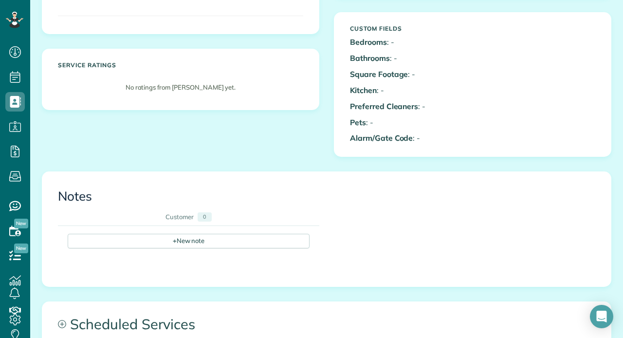
scroll to position [7, 0]
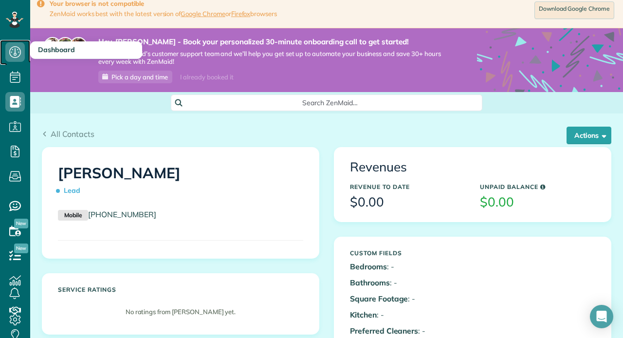
click at [14, 50] on icon at bounding box center [14, 51] width 19 height 19
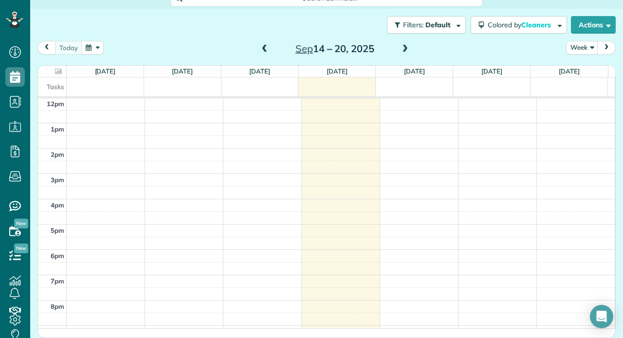
scroll to position [305, 0]
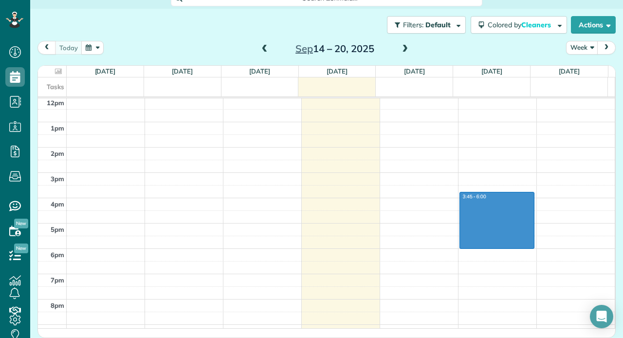
drag, startPoint x: 472, startPoint y: 192, endPoint x: 477, endPoint y: 242, distance: 50.9
click at [477, 242] on div "12am 1am 2am 3am 4am 5am 6am 7am 8am 9am 10am 11am 12pm 1pm 2pm 3pm 4pm 5pm 6pm…" at bounding box center [326, 96] width 577 height 607
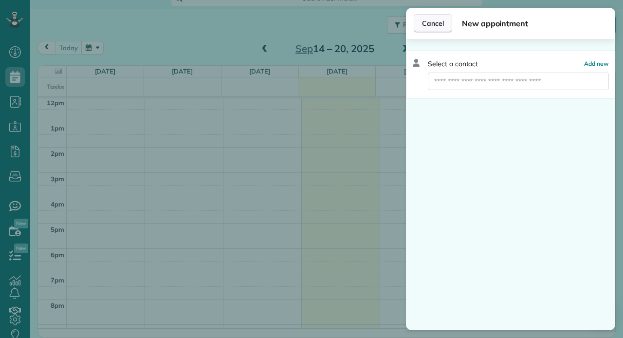
click at [436, 24] on span "Cancel" at bounding box center [433, 23] width 22 height 10
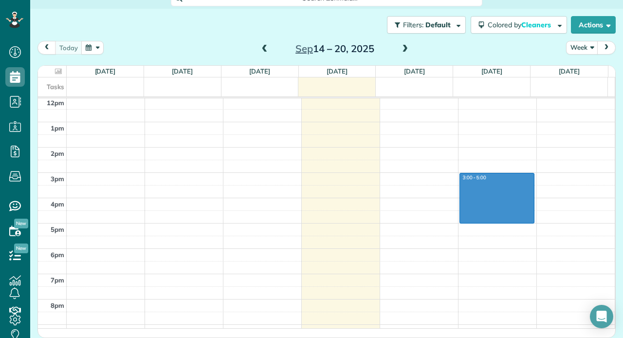
drag, startPoint x: 461, startPoint y: 176, endPoint x: 461, endPoint y: 219, distance: 43.8
click at [461, 219] on div "12am 1am 2am 3am 4am 5am 6am 7am 8am 9am 10am 11am 12pm 1pm 2pm 3pm 4pm 5pm 6pm…" at bounding box center [326, 96] width 577 height 607
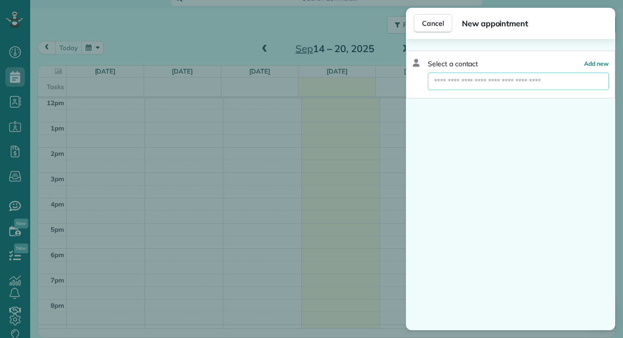
click at [490, 80] on input "text" at bounding box center [518, 82] width 181 height 18
type input "*"
click at [440, 25] on span "Cancel" at bounding box center [433, 23] width 22 height 10
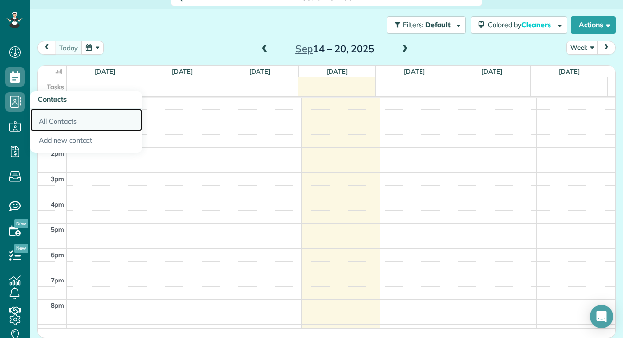
click at [66, 121] on link "All Contacts" at bounding box center [86, 120] width 112 height 22
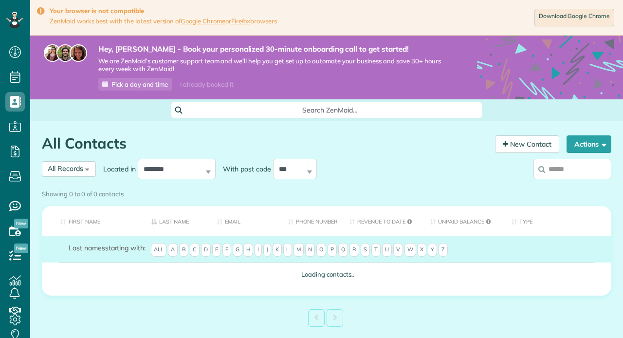
scroll to position [4, 4]
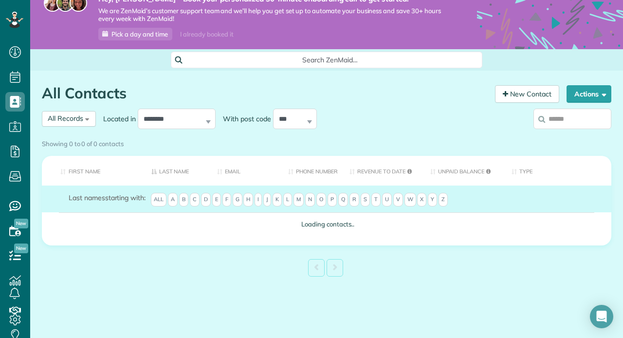
click at [302, 196] on span "M" at bounding box center [298, 200] width 10 height 14
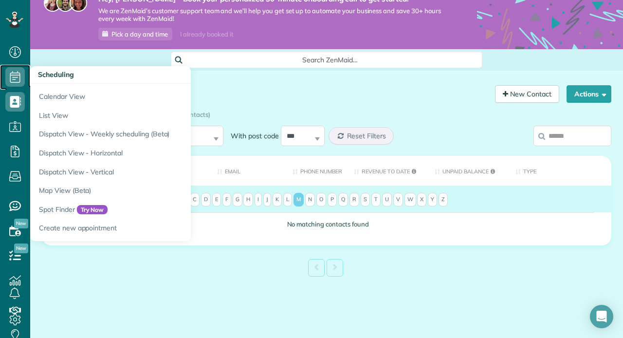
click at [12, 81] on icon at bounding box center [14, 76] width 19 height 19
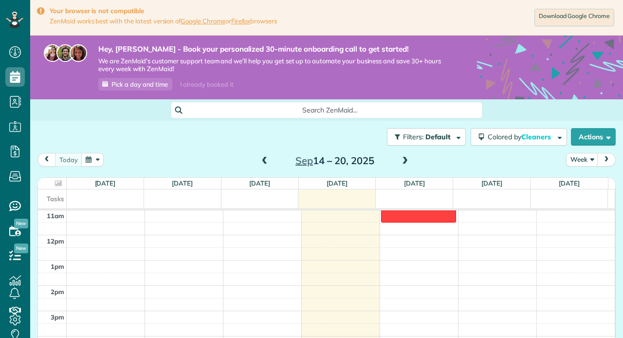
scroll to position [236, 0]
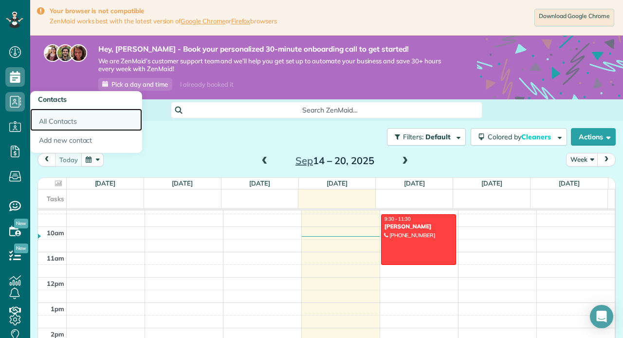
click at [55, 127] on link "All Contacts" at bounding box center [86, 120] width 112 height 22
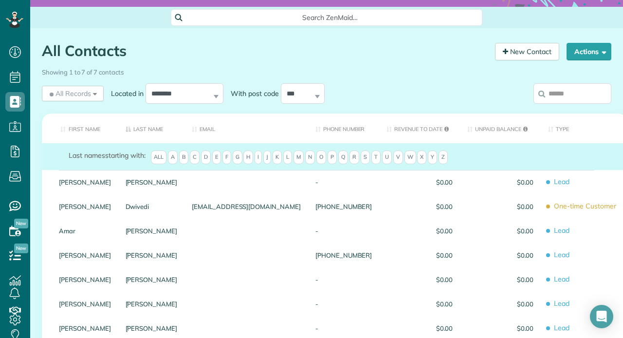
scroll to position [93, 0]
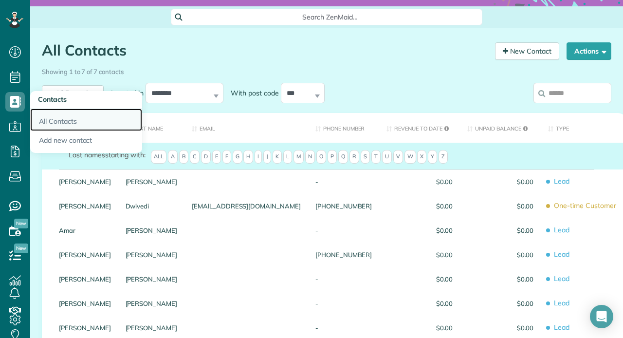
click at [58, 126] on link "All Contacts" at bounding box center [86, 120] width 112 height 22
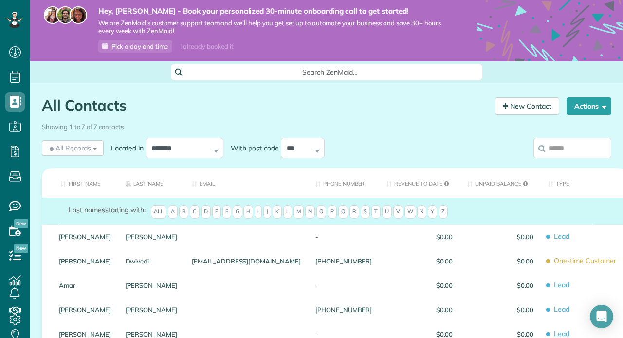
scroll to position [33, 0]
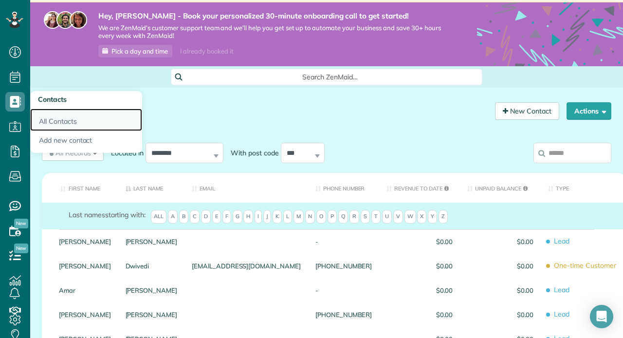
click at [65, 124] on link "All Contacts" at bounding box center [86, 120] width 112 height 22
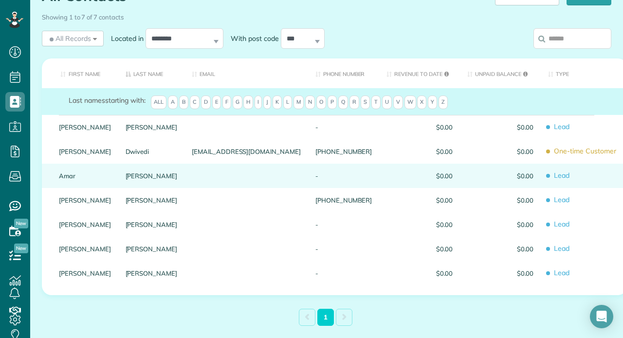
scroll to position [150, 0]
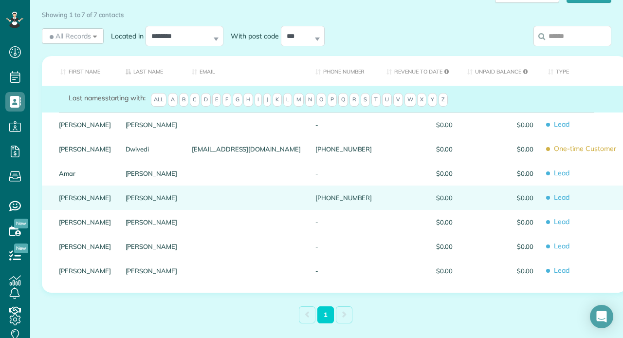
click at [548, 197] on span "Lead" at bounding box center [584, 197] width 72 height 17
click at [460, 204] on div "$0.00" at bounding box center [500, 197] width 81 height 24
click at [347, 200] on tr "[PERSON_NAME] [PHONE_NUMBER] $0.00 $0.00 Lead" at bounding box center [334, 197] width 585 height 24
click at [317, 195] on div "[PHONE_NUMBER]" at bounding box center [343, 197] width 71 height 24
click at [158, 196] on link "[PERSON_NAME]" at bounding box center [152, 197] width 52 height 7
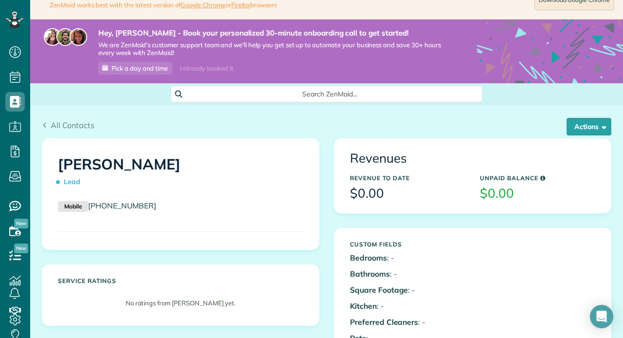
scroll to position [4, 4]
click at [606, 127] on button "Actions" at bounding box center [588, 127] width 45 height 18
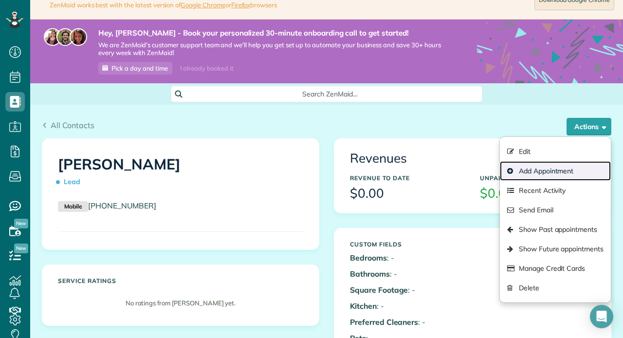
click at [581, 169] on link "Add Appointment" at bounding box center [555, 170] width 111 height 19
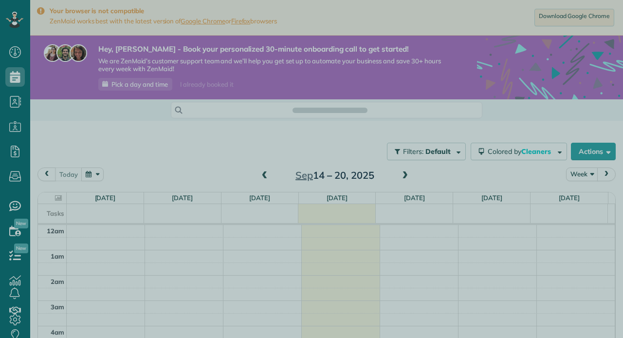
scroll to position [178, 0]
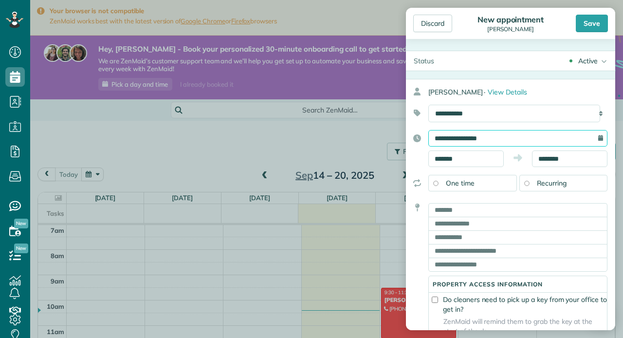
click at [457, 136] on input "**********" at bounding box center [517, 138] width 179 height 17
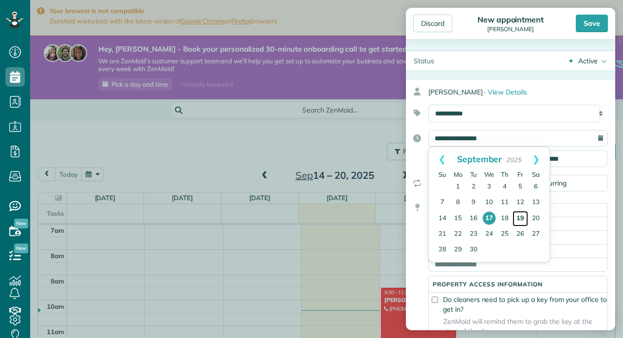
click at [522, 221] on link "19" at bounding box center [520, 219] width 16 height 16
type input "**********"
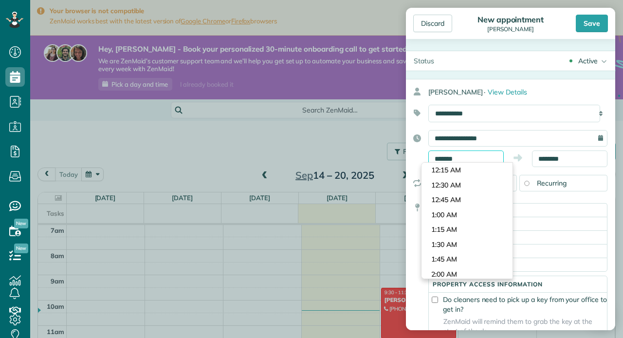
click at [444, 155] on input "*******" at bounding box center [465, 158] width 75 height 17
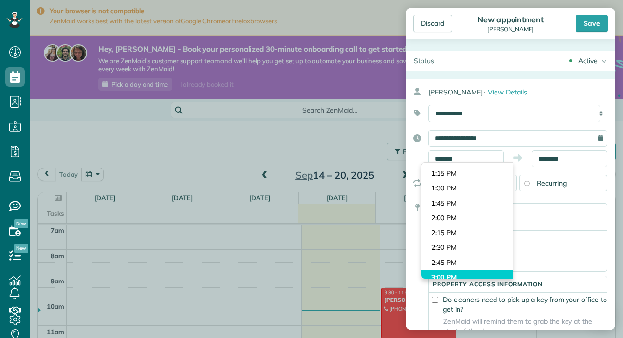
type input "*******"
click at [467, 274] on body "Dashboard Scheduling Calendar View List View Dispatch View - Weekly scheduling …" at bounding box center [311, 169] width 623 height 338
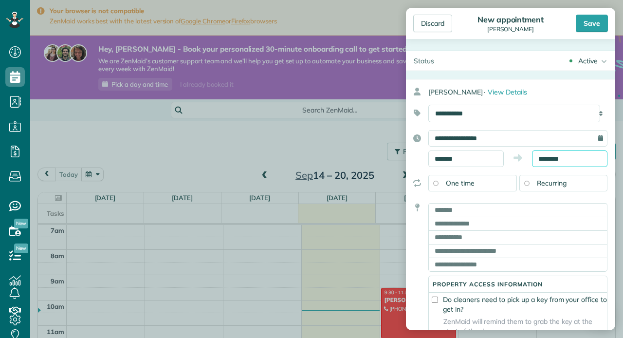
click at [555, 151] on input "********" at bounding box center [569, 158] width 75 height 17
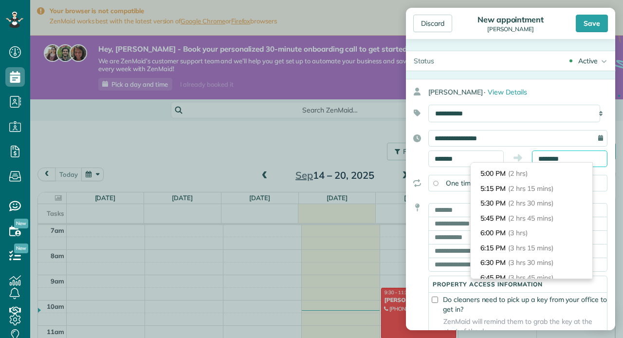
scroll to position [118, 0]
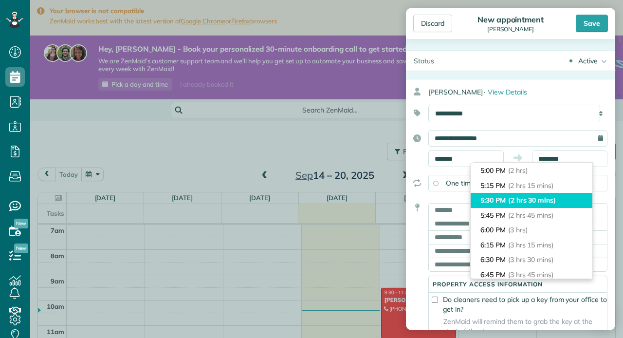
type input "*******"
click at [554, 197] on span "(2 hrs 30 mins)" at bounding box center [532, 200] width 48 height 9
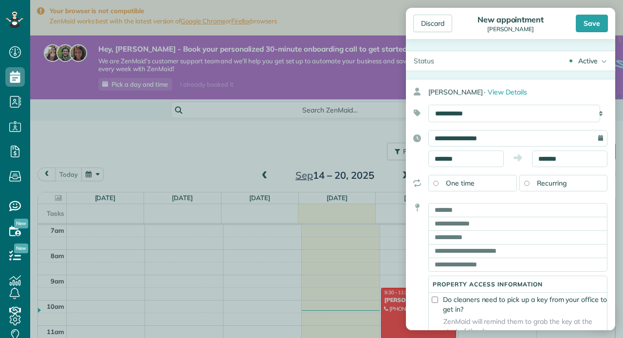
click at [555, 185] on span "Recurring" at bounding box center [552, 183] width 30 height 9
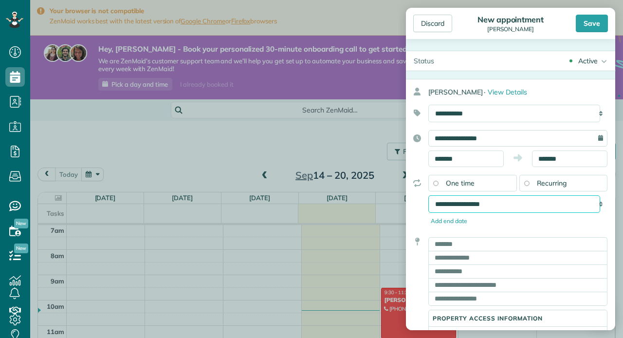
click at [539, 203] on select "**********" at bounding box center [514, 204] width 172 height 18
click at [596, 27] on div "Save" at bounding box center [592, 24] width 32 height 18
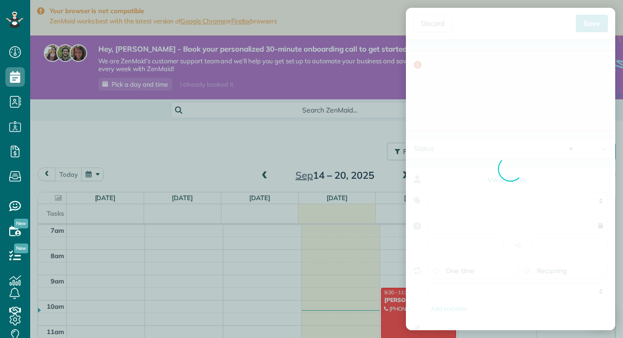
type input "**********"
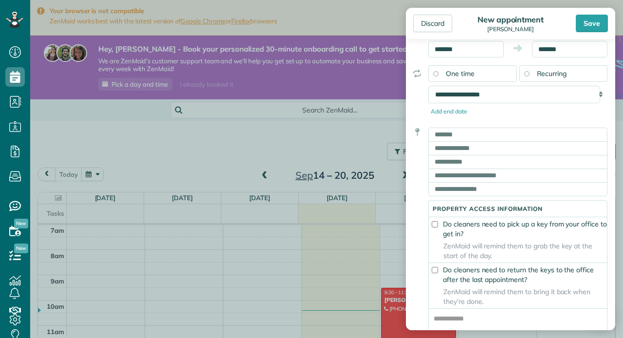
scroll to position [195, 0]
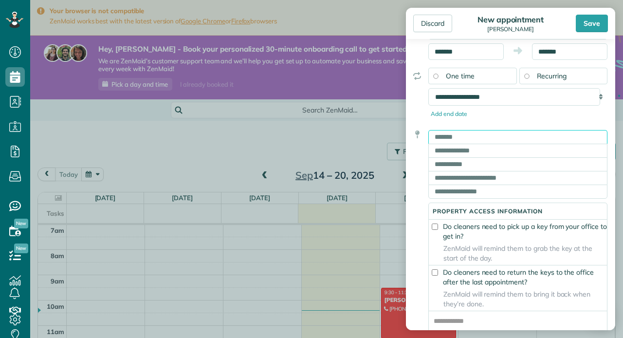
click at [508, 135] on input "text" at bounding box center [517, 137] width 179 height 14
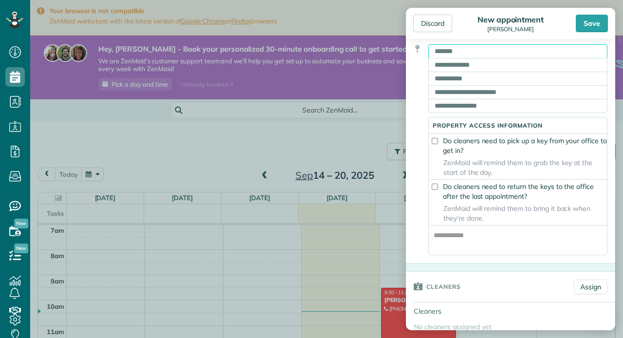
scroll to position [173, 0]
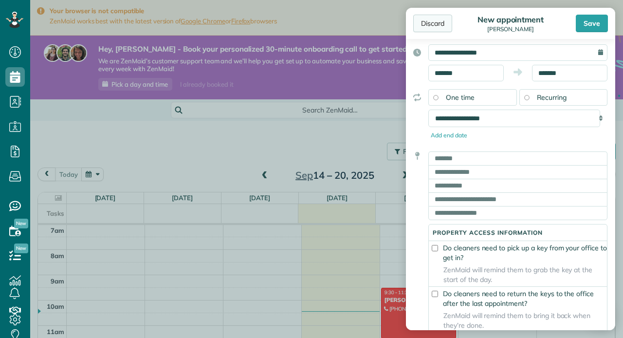
click at [447, 24] on div "Discard" at bounding box center [432, 24] width 39 height 18
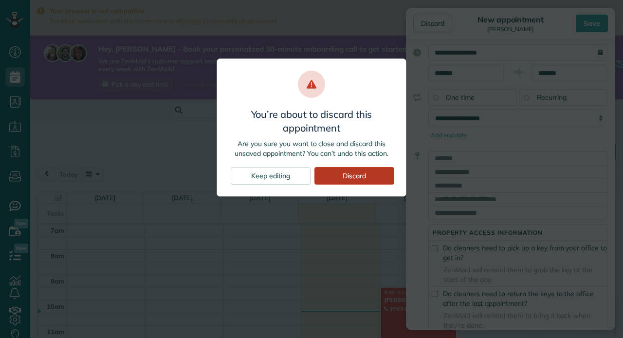
click at [365, 173] on div "Discard" at bounding box center [354, 176] width 80 height 18
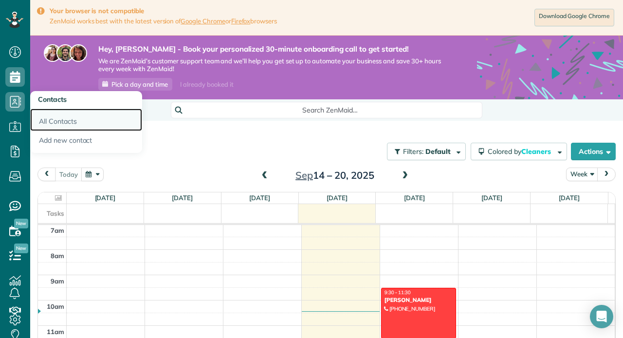
click at [66, 120] on link "All Contacts" at bounding box center [86, 120] width 112 height 22
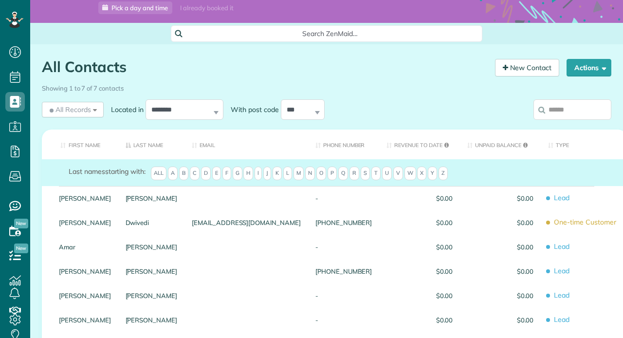
scroll to position [106, 0]
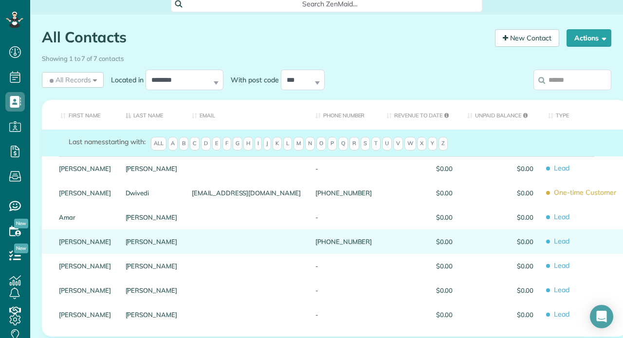
click at [386, 239] on span "$0.00" at bounding box center [419, 241] width 66 height 7
click at [324, 239] on div "[PHONE_NUMBER]" at bounding box center [343, 241] width 71 height 24
click at [156, 238] on link "[PERSON_NAME]" at bounding box center [152, 241] width 52 height 7
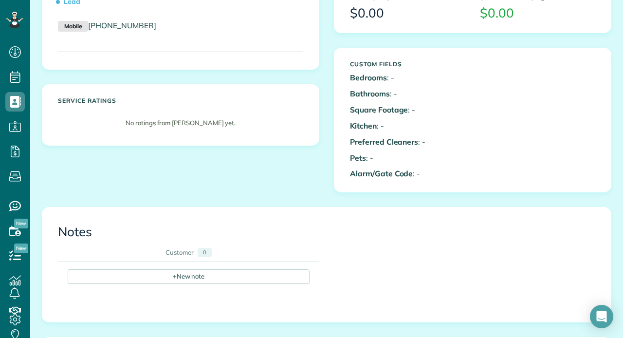
scroll to position [99, 0]
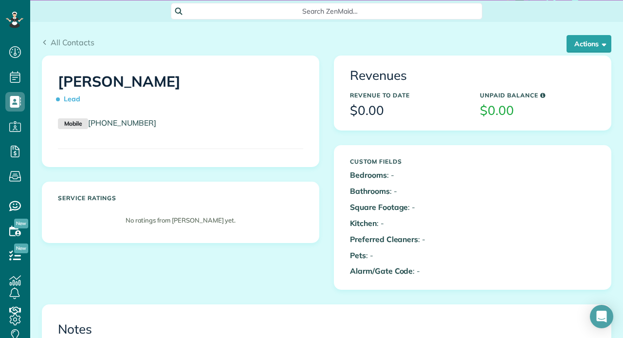
click at [116, 112] on div "[PERSON_NAME] Lead" at bounding box center [181, 91] width 260 height 54
click at [130, 87] on h1 "[PERSON_NAME] Lead" at bounding box center [180, 90] width 245 height 34
click at [375, 181] on div "Custom Fields Bedrooms : - Bathrooms : - Square Footage : - Kitchen : - Preferr…" at bounding box center [408, 217] width 130 height 128
click at [220, 132] on div "Mobile [PHONE_NUMBER]" at bounding box center [181, 125] width 260 height 17
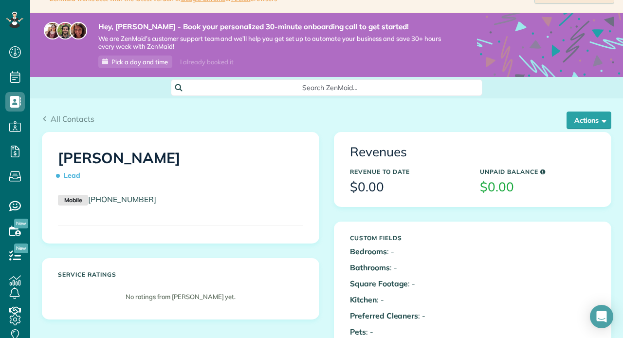
click at [145, 157] on h1 "[PERSON_NAME] Lead" at bounding box center [180, 167] width 245 height 34
click at [70, 177] on span "Lead" at bounding box center [71, 175] width 26 height 17
click at [71, 194] on p "Mobile [PHONE_NUMBER]" at bounding box center [180, 200] width 245 height 12
click at [71, 196] on small "Mobile" at bounding box center [73, 200] width 30 height 11
click at [306, 180] on div "[PERSON_NAME] Lead" at bounding box center [181, 164] width 260 height 49
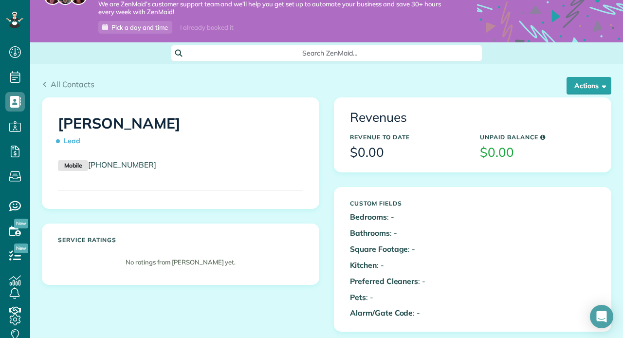
scroll to position [54, 0]
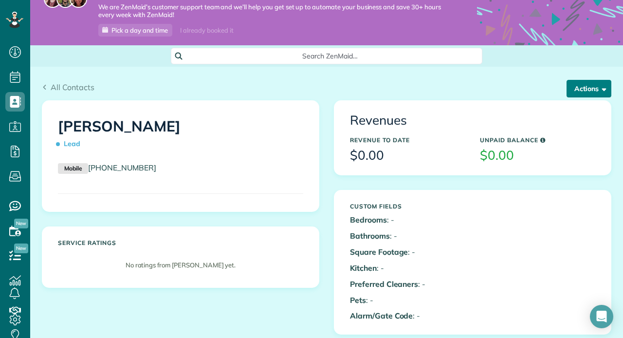
click at [579, 85] on button "Actions" at bounding box center [588, 89] width 45 height 18
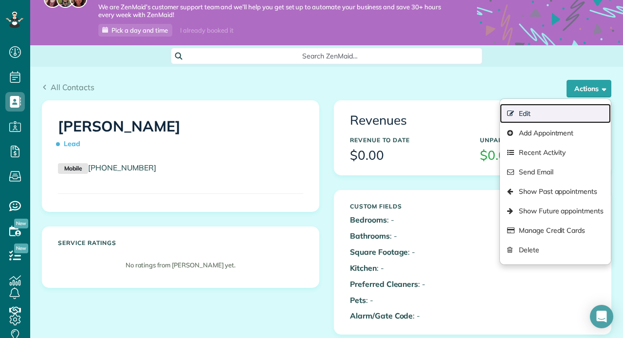
click at [561, 110] on link "Edit" at bounding box center [555, 113] width 111 height 19
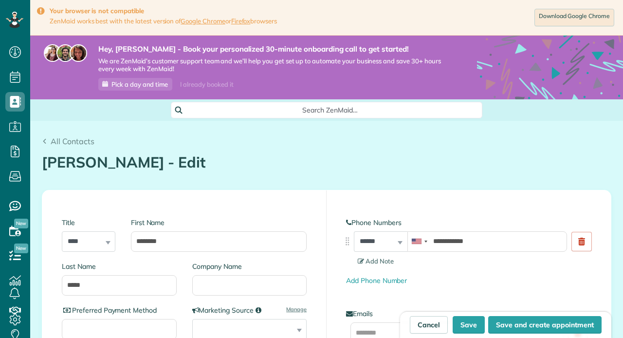
type input "**********"
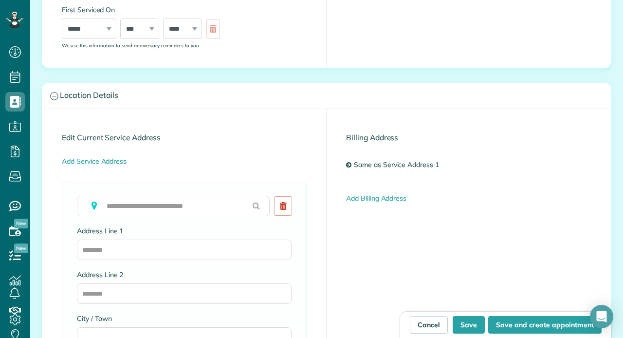
scroll to position [4, 4]
click at [194, 233] on label "Address Line 1" at bounding box center [184, 231] width 215 height 10
click at [194, 239] on input "Address Line 1" at bounding box center [184, 249] width 215 height 20
click at [189, 242] on input "Address Line 1" at bounding box center [184, 249] width 215 height 20
type input "*********"
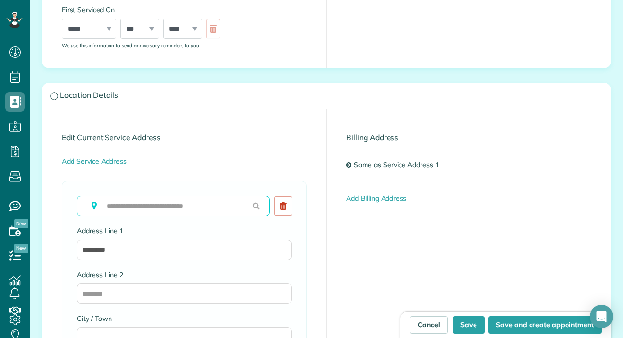
click at [168, 202] on input "text" at bounding box center [173, 206] width 193 height 20
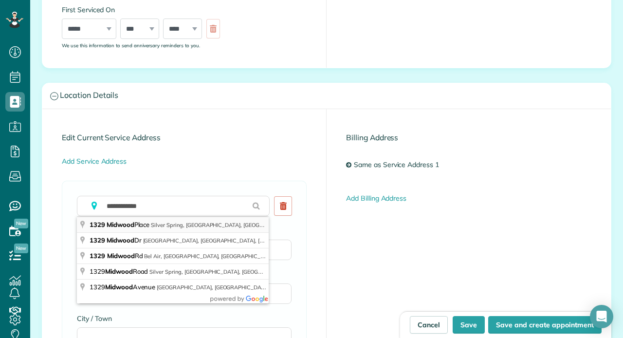
type input "**********"
type input "**"
type input "*****"
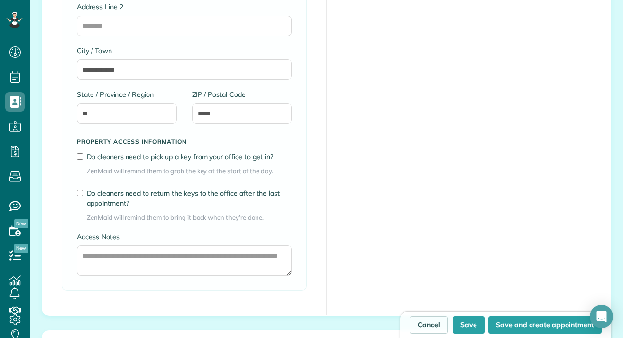
scroll to position [727, 0]
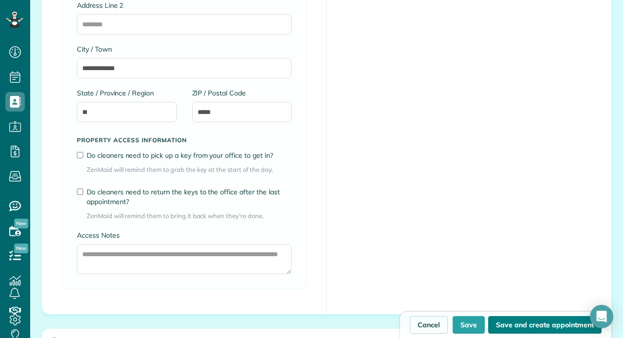
click at [535, 323] on button "Save and create appointment" at bounding box center [544, 325] width 113 height 18
type input "**********"
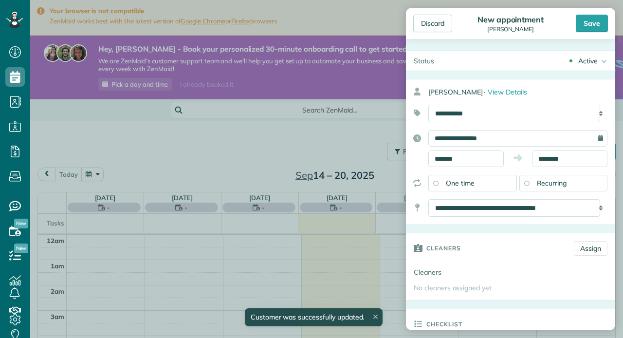
scroll to position [178, 0]
click at [530, 183] on body "Dashboard Scheduling Calendar View List View Dispatch View - Weekly scheduling …" at bounding box center [311, 169] width 623 height 338
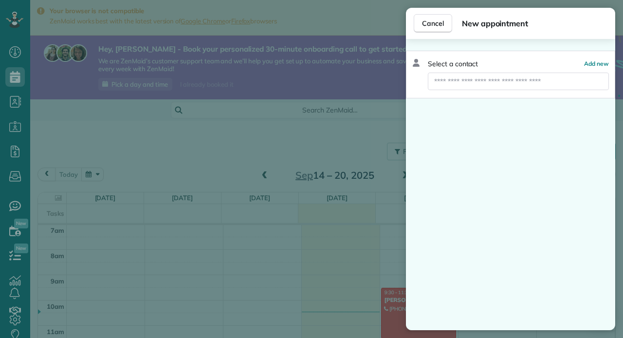
click at [440, 35] on div "Cancel New appointment" at bounding box center [510, 23] width 209 height 31
click at [440, 26] on span "Cancel" at bounding box center [433, 23] width 22 height 10
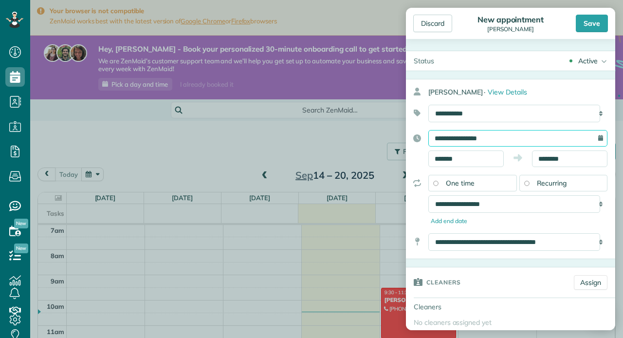
click at [478, 142] on input "**********" at bounding box center [517, 138] width 179 height 17
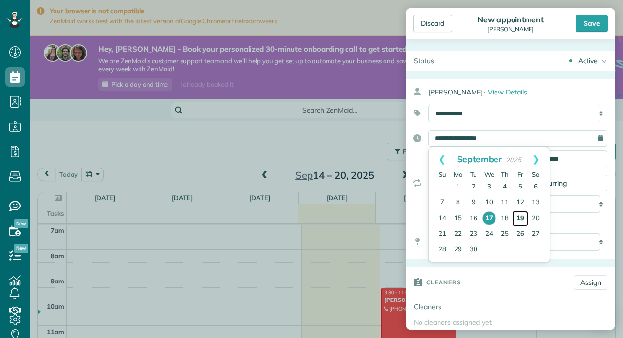
click at [520, 218] on link "19" at bounding box center [520, 219] width 16 height 16
type input "**********"
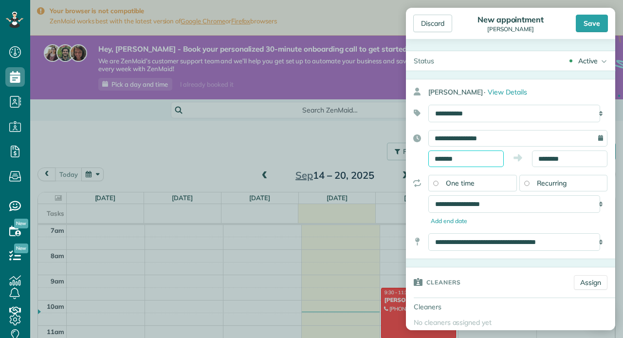
click at [464, 159] on input "*******" at bounding box center [465, 158] width 75 height 17
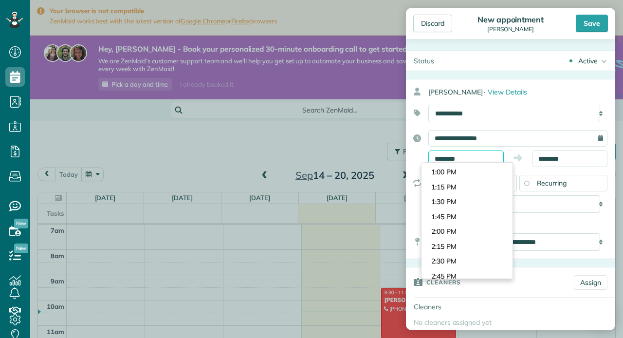
scroll to position [773, 0]
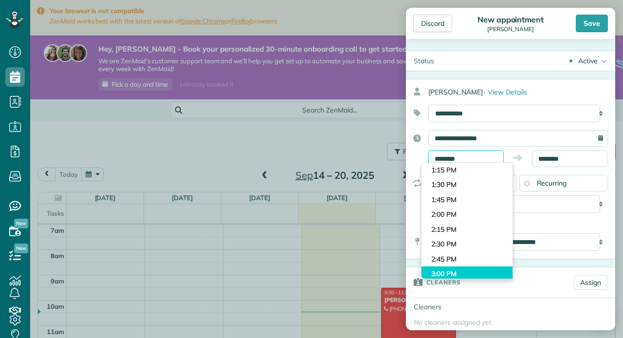
type input "*******"
click at [455, 271] on body "Dashboard Scheduling Calendar View List View Dispatch View - Weekly scheduling …" at bounding box center [311, 169] width 623 height 338
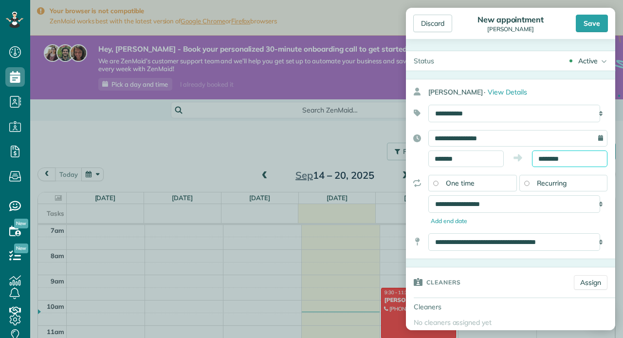
click at [541, 159] on input "********" at bounding box center [569, 158] width 75 height 17
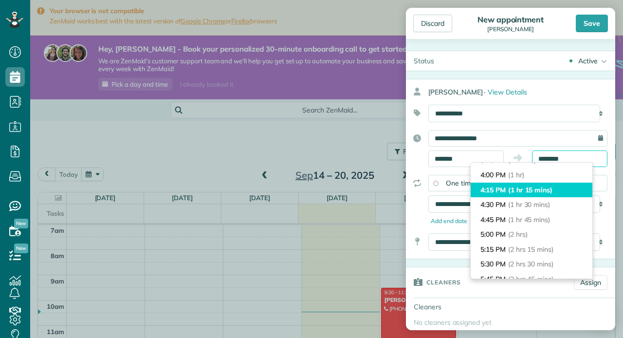
scroll to position [57, 0]
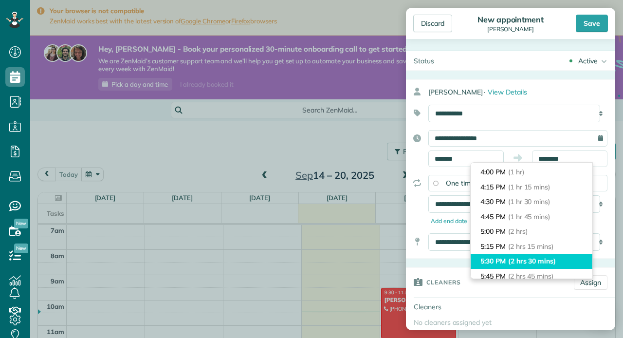
type input "*******"
click at [514, 266] on li "5:30 PM (2 hrs 30 mins)" at bounding box center [532, 261] width 122 height 15
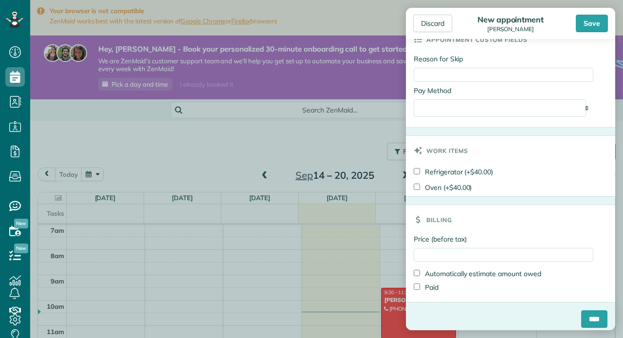
scroll to position [542, 0]
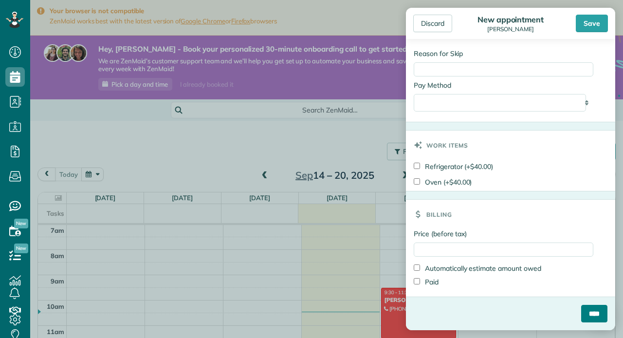
click at [581, 321] on input "****" at bounding box center [594, 314] width 26 height 18
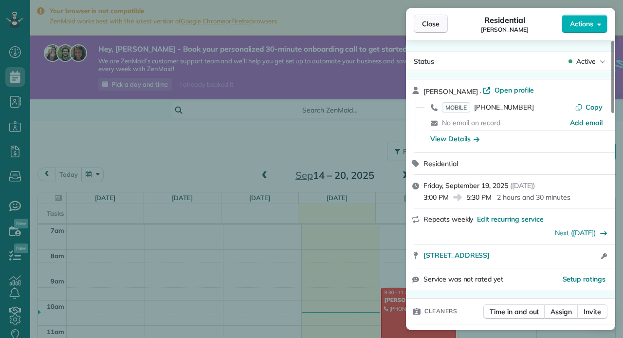
click at [440, 27] on button "Close" at bounding box center [431, 24] width 34 height 18
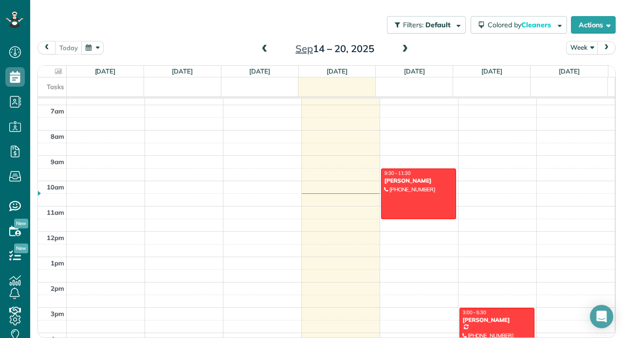
scroll to position [172, 0]
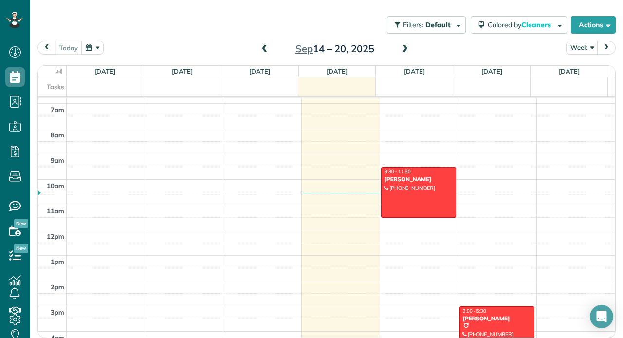
click at [489, 315] on div "[PERSON_NAME]" at bounding box center [496, 318] width 69 height 7
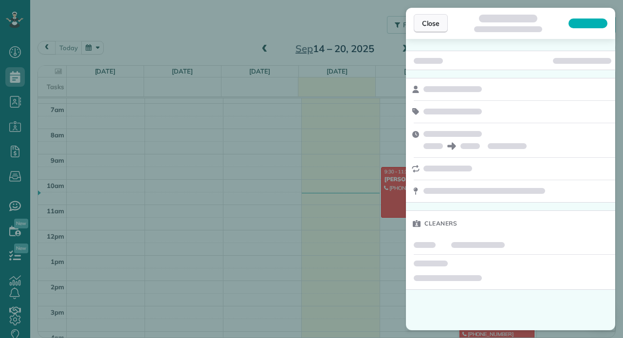
click at [437, 29] on button "Close" at bounding box center [431, 23] width 34 height 18
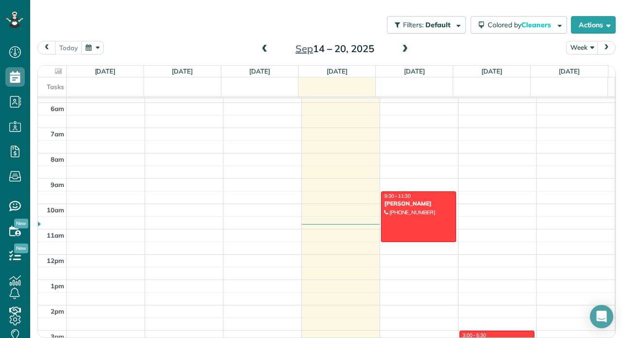
scroll to position [160, 0]
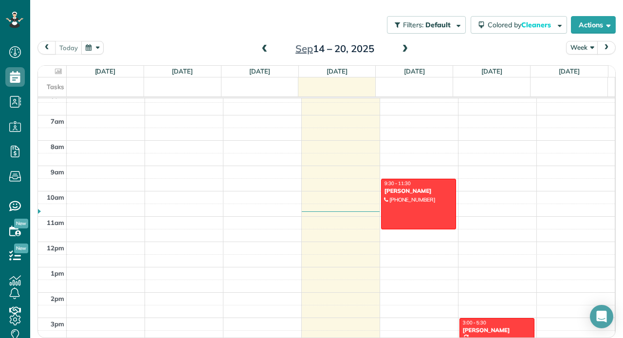
click at [489, 39] on div "Filters: Default Colored by Cleaners Color by Cleaner Color by Team Color by St…" at bounding box center [326, 25] width 593 height 32
click at [96, 49] on button "button" at bounding box center [92, 47] width 22 height 13
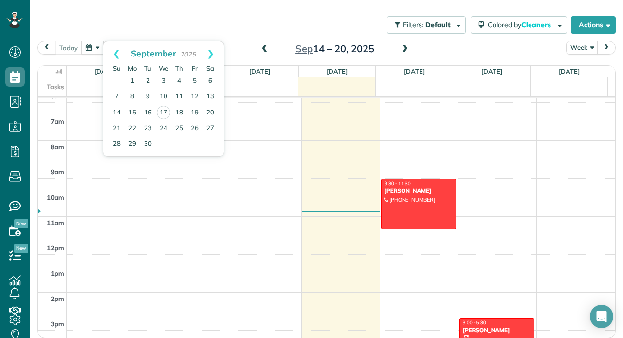
click at [121, 21] on div "Filters: Default Colored by Cleaners Color by Cleaner Color by Team Color by St…" at bounding box center [326, 25] width 593 height 32
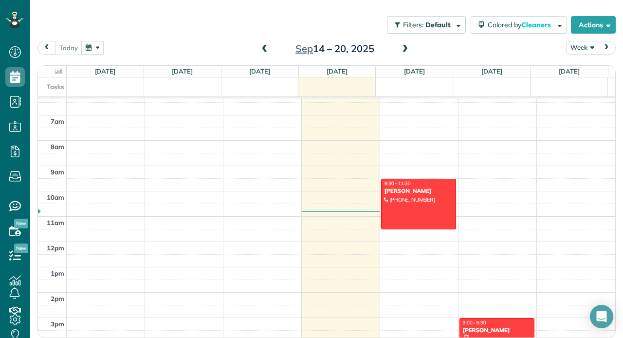
click at [582, 44] on button "Week" at bounding box center [582, 47] width 32 height 13
click at [557, 47] on div "[DATE] Week Day Week Month [DATE] – [DATE]" at bounding box center [326, 50] width 578 height 18
click at [607, 45] on span "next" at bounding box center [606, 47] width 8 height 6
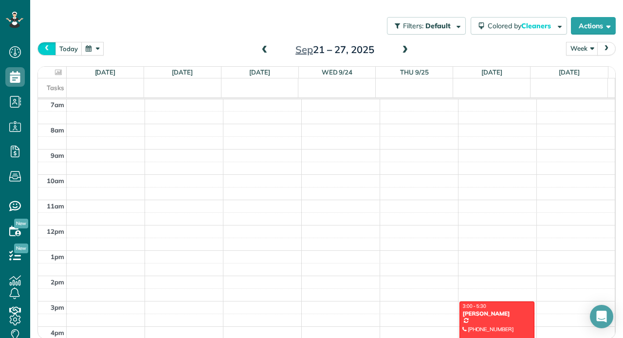
click at [50, 51] on span "prev" at bounding box center [47, 48] width 8 height 6
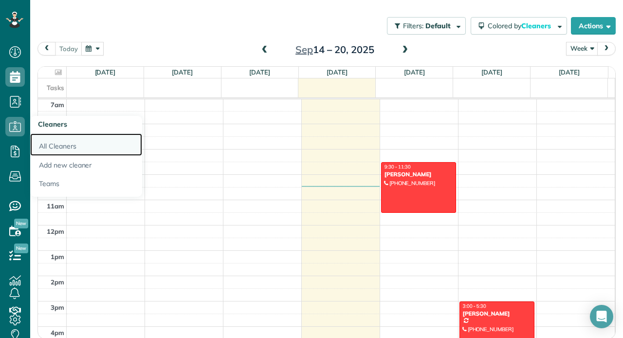
click at [74, 145] on link "All Cleaners" at bounding box center [86, 144] width 112 height 22
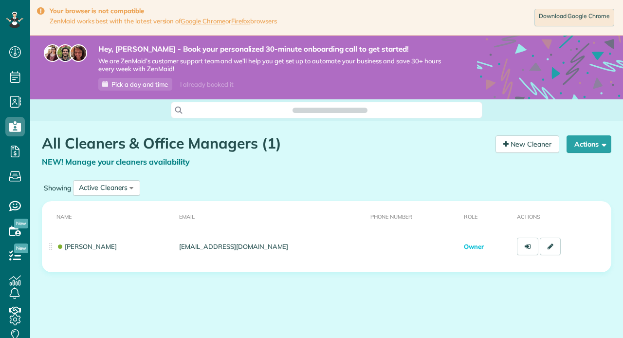
scroll to position [4, 4]
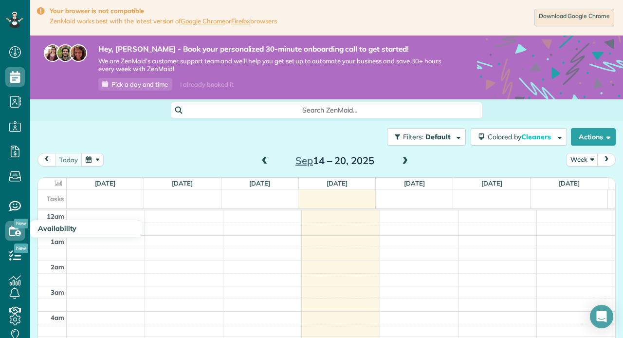
scroll to position [178, 0]
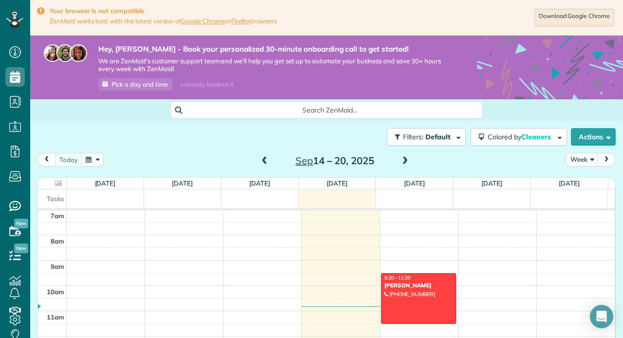
click at [91, 129] on div "Filters: Default Colored by Cleaners Color by Cleaner Color by Team Color by St…" at bounding box center [326, 137] width 593 height 32
